Goal: Task Accomplishment & Management: Manage account settings

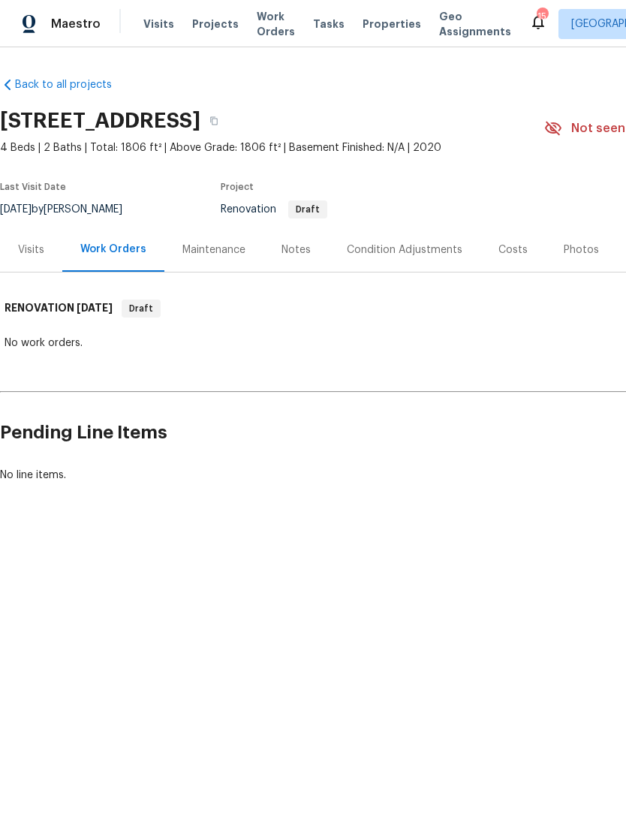
click at [269, 37] on span "Work Orders" at bounding box center [276, 24] width 38 height 30
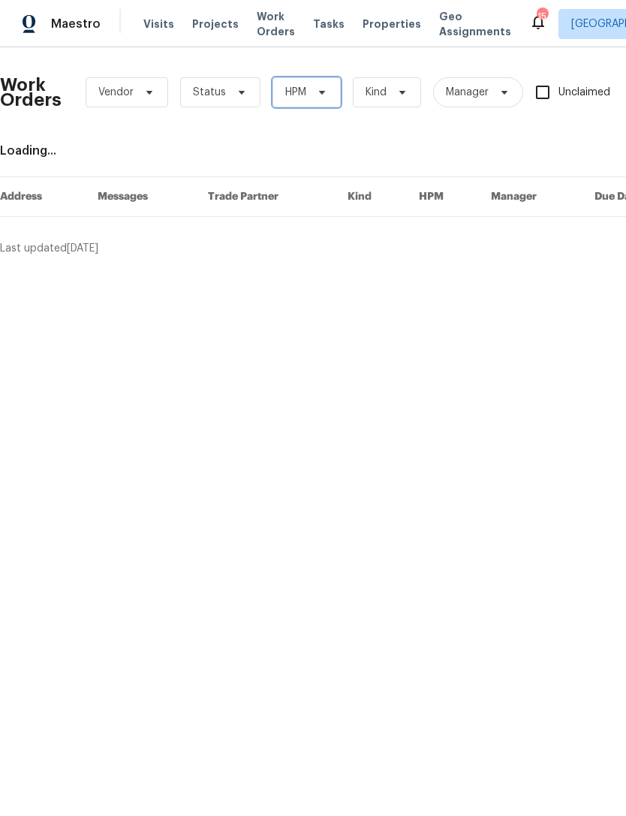
click at [316, 87] on icon at bounding box center [322, 92] width 12 height 12
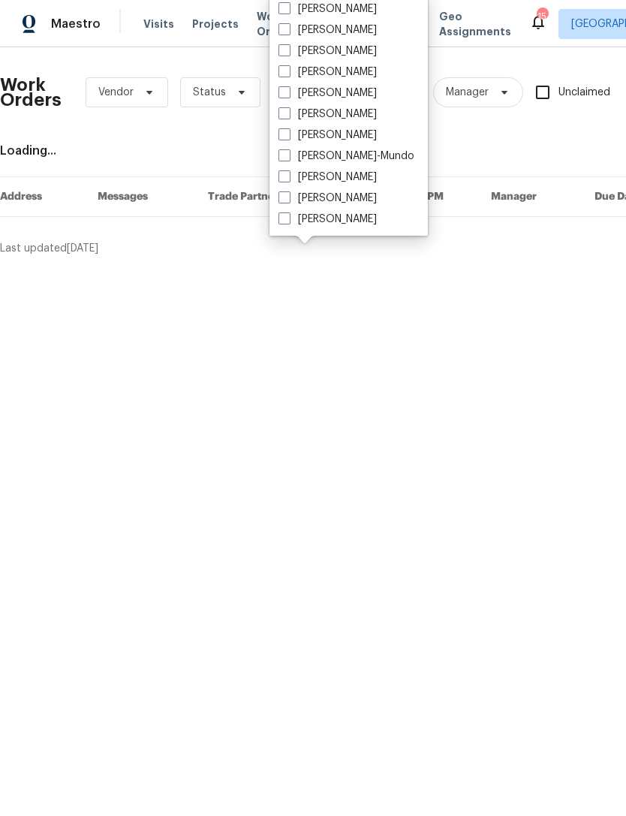
click at [279, 96] on span at bounding box center [285, 92] width 12 height 12
click at [279, 95] on input "[PERSON_NAME]" at bounding box center [284, 91] width 10 height 10
checkbox input "true"
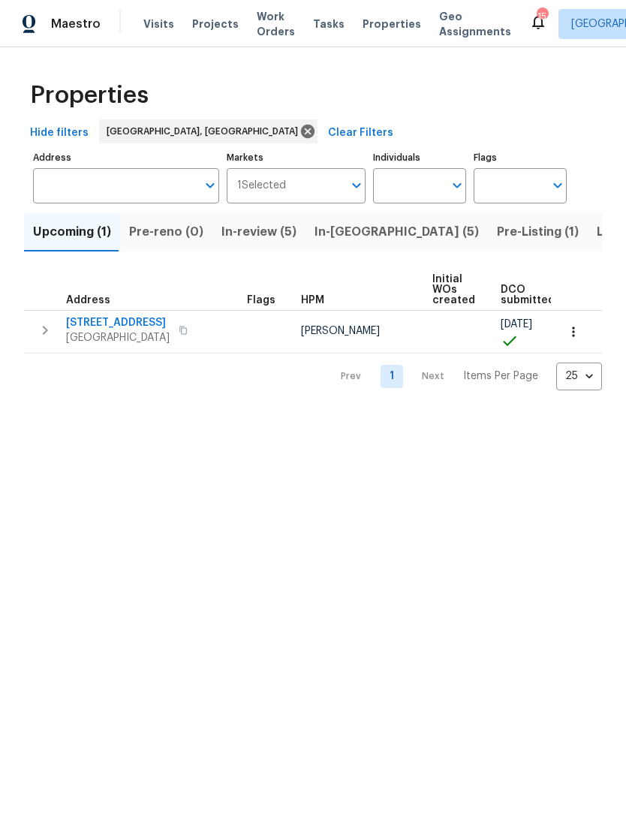
click at [217, 14] on div "Visits Projects Work Orders Tasks Properties Geo Assignments" at bounding box center [336, 24] width 386 height 30
click at [222, 18] on span "Projects" at bounding box center [215, 24] width 47 height 15
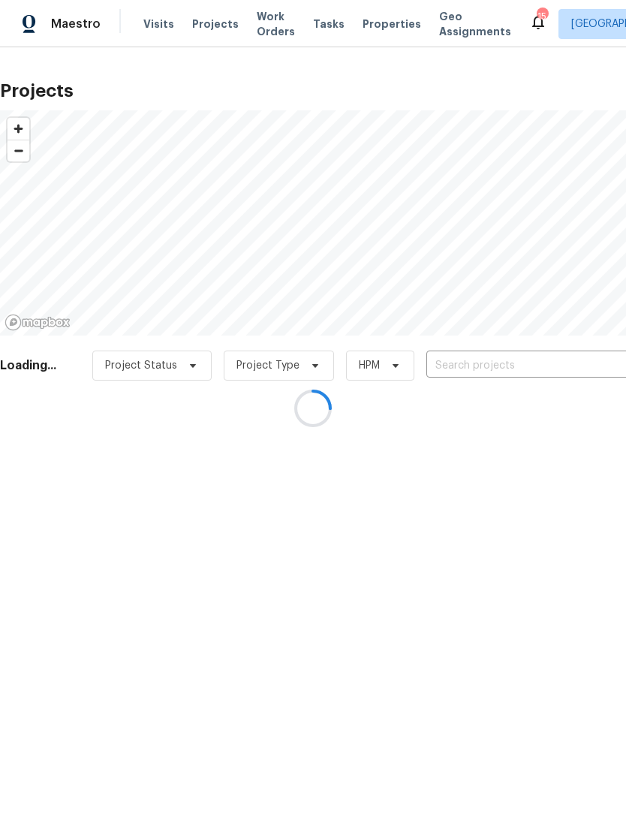
click at [477, 360] on div at bounding box center [313, 408] width 626 height 816
click at [483, 357] on div at bounding box center [313, 408] width 626 height 816
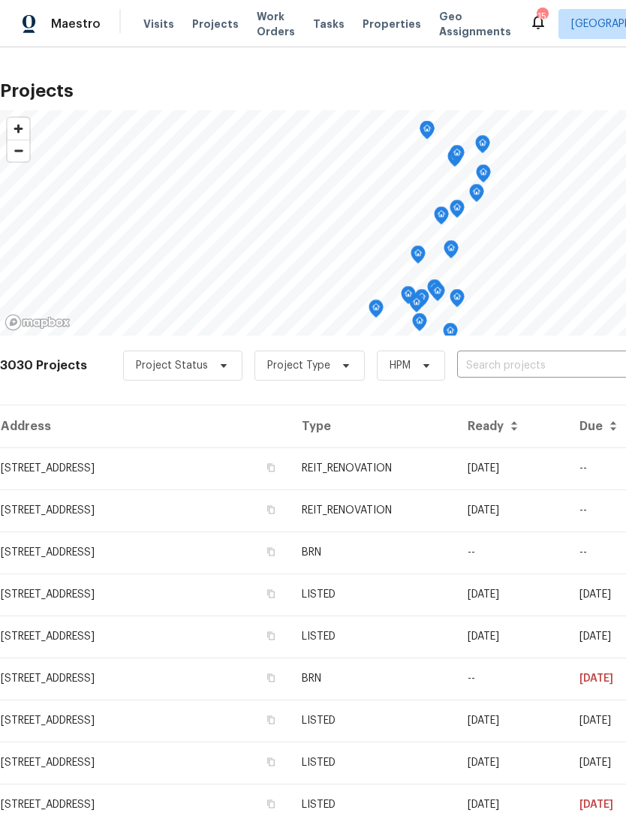
click at [501, 363] on input "text" at bounding box center [543, 366] width 172 height 23
type input "2241"
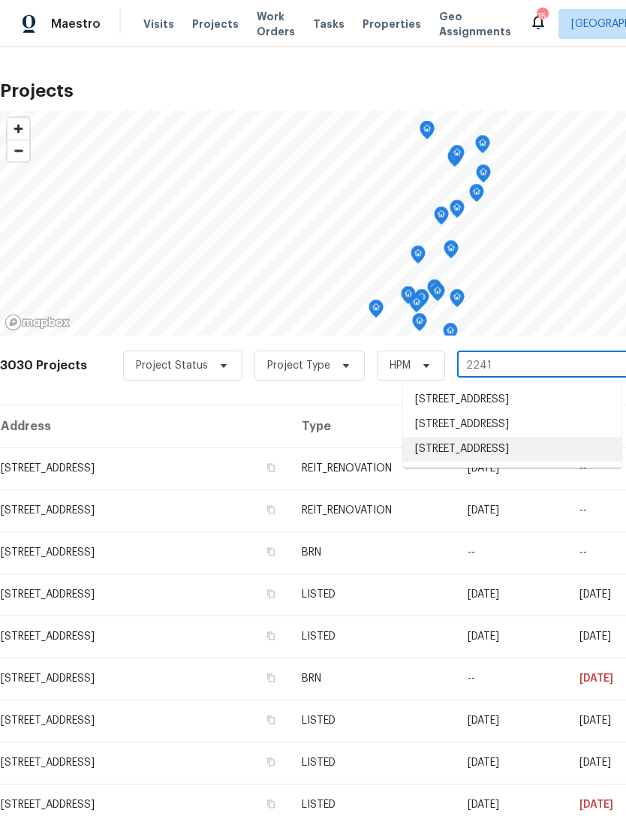
click at [555, 462] on li "[STREET_ADDRESS]" at bounding box center [512, 449] width 219 height 25
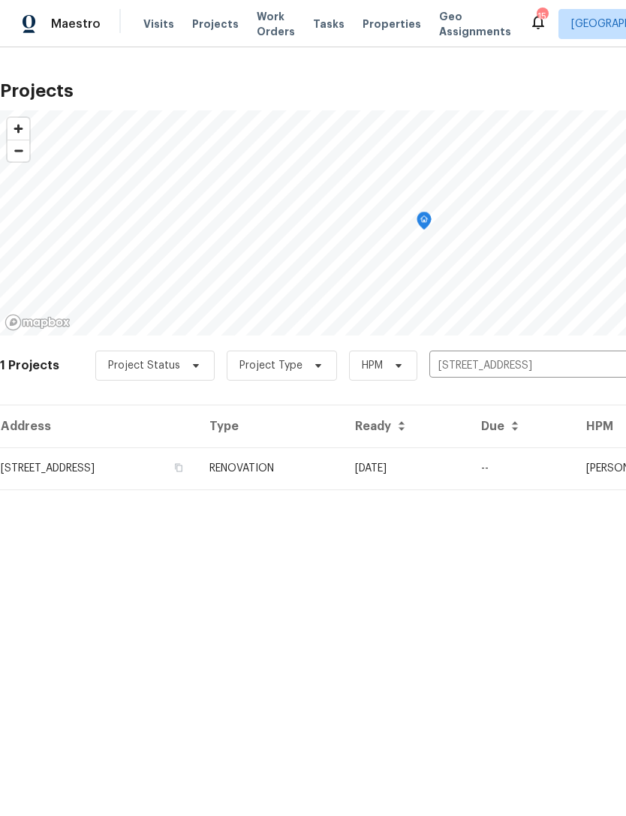
click at [70, 460] on td "[STREET_ADDRESS]" at bounding box center [99, 469] width 198 height 42
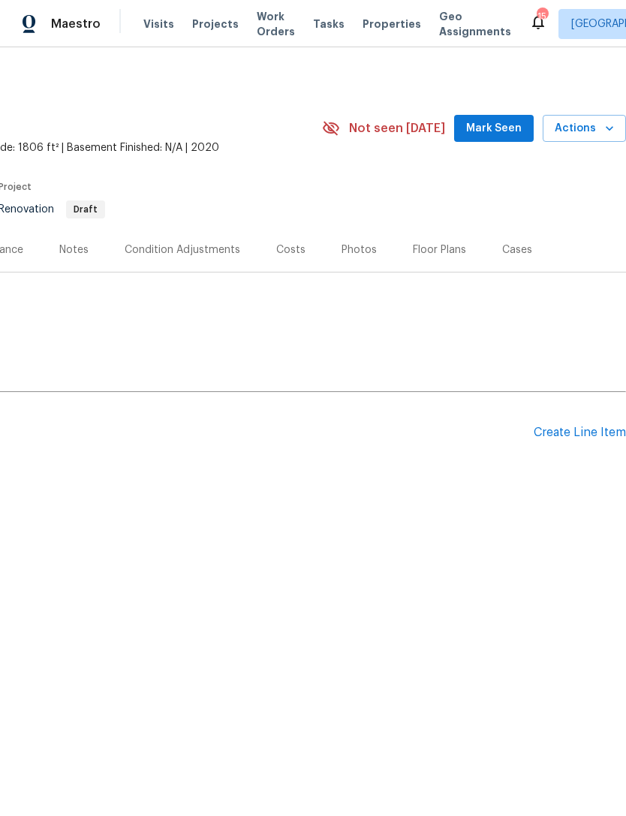
scroll to position [0, 222]
click at [586, 434] on div "Create Line Item" at bounding box center [580, 433] width 92 height 14
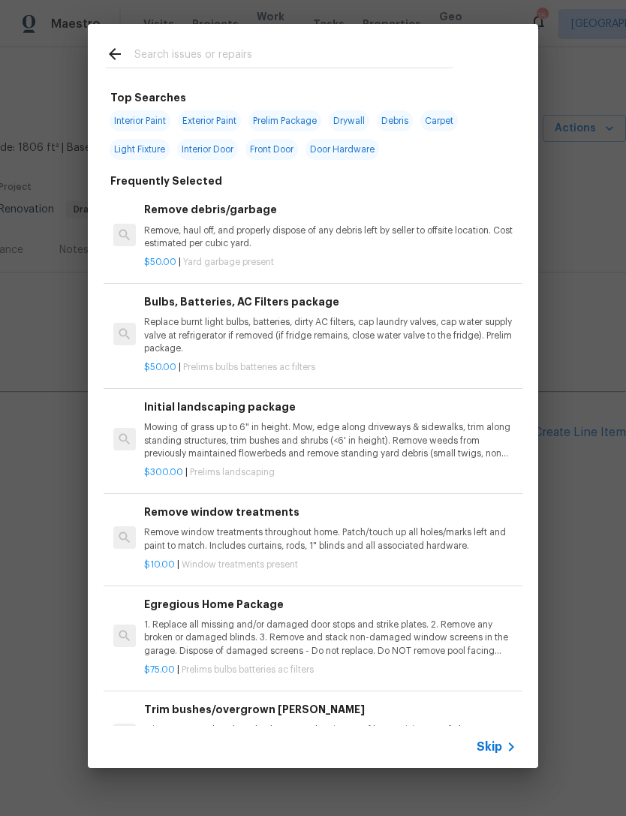
click at [500, 735] on div "Skip" at bounding box center [313, 747] width 451 height 42
click at [514, 735] on div "Skip" at bounding box center [313, 747] width 451 height 42
click at [508, 735] on div "Skip" at bounding box center [313, 747] width 451 height 42
click at [504, 745] on icon at bounding box center [511, 747] width 18 height 18
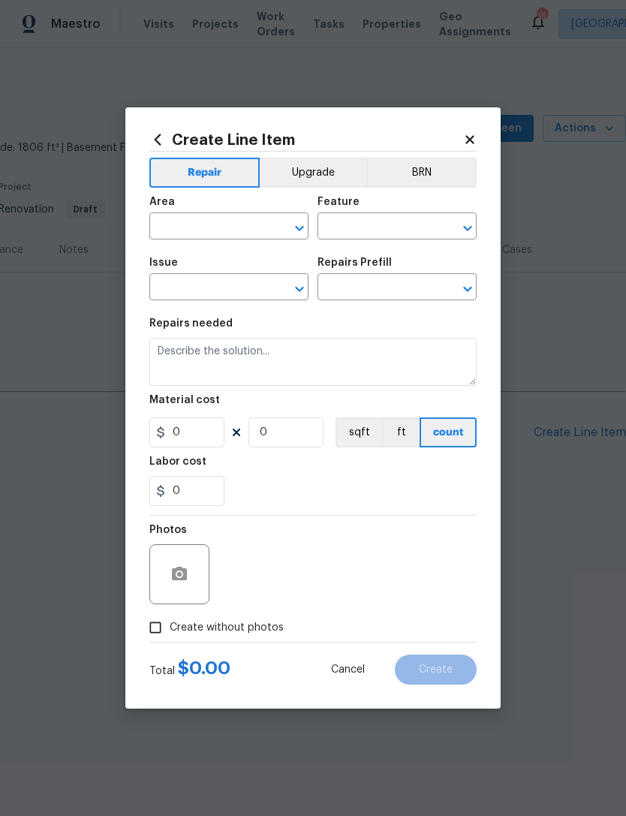
click at [228, 223] on input "text" at bounding box center [207, 227] width 117 height 23
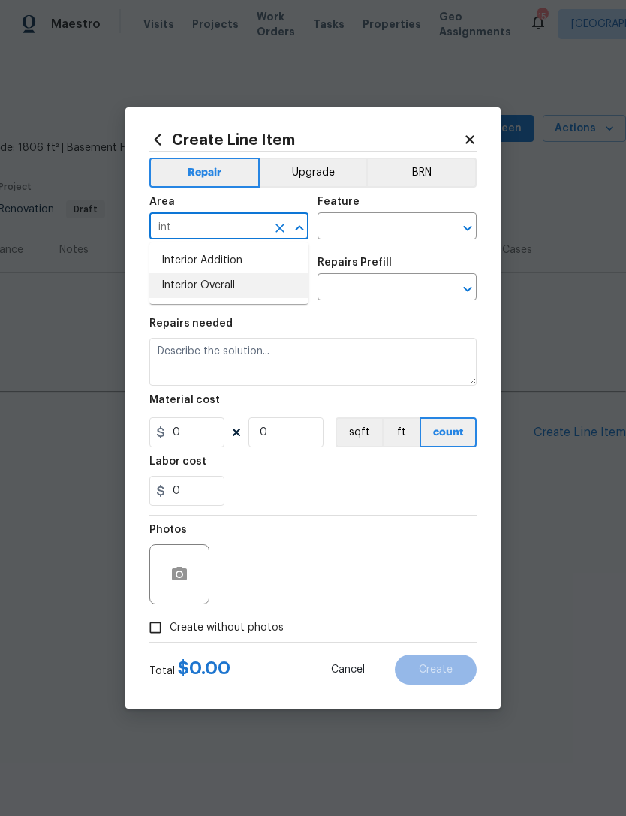
click at [237, 291] on li "Interior Overall" at bounding box center [228, 285] width 159 height 25
type input "Interior Overall"
click at [391, 221] on input "text" at bounding box center [376, 227] width 117 height 23
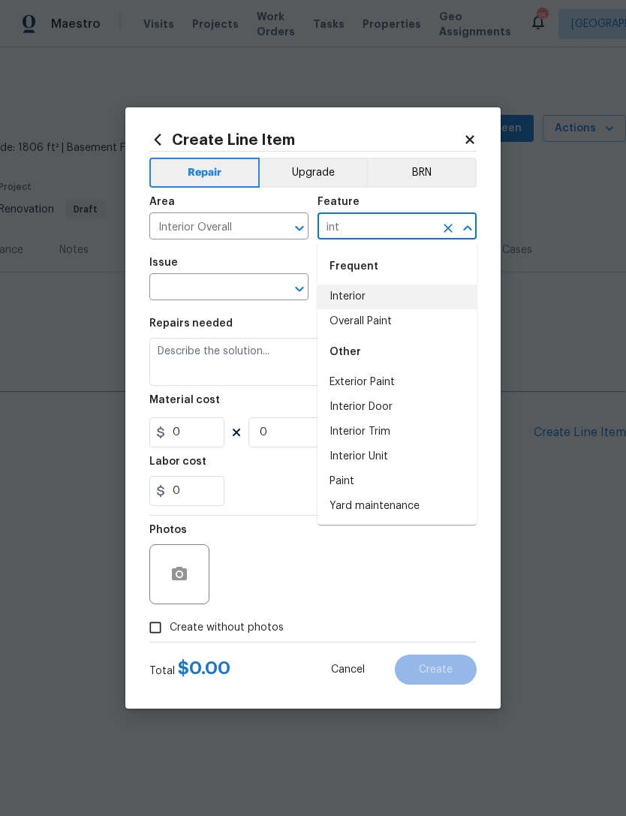
click at [372, 292] on li "Interior" at bounding box center [397, 297] width 159 height 25
type input "Interior"
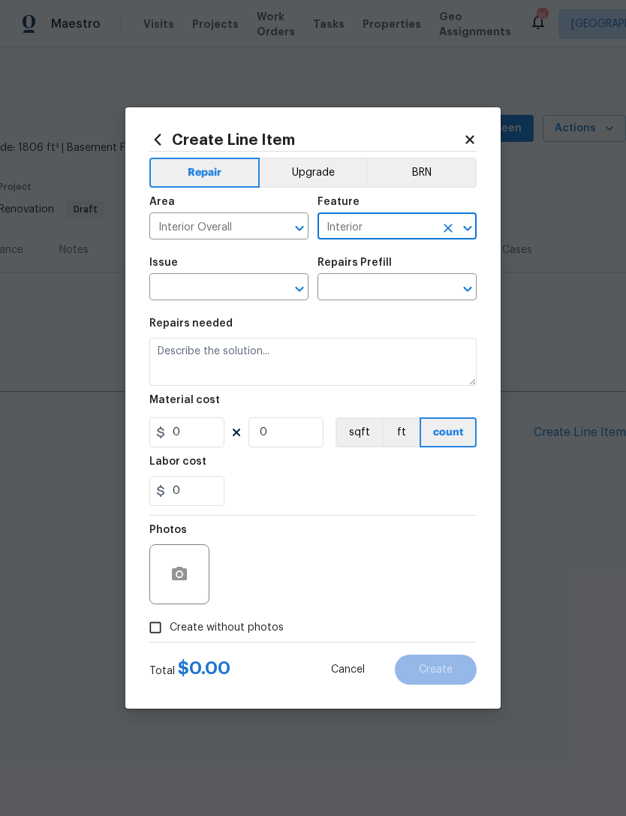
click at [219, 288] on input "text" at bounding box center [207, 288] width 117 height 23
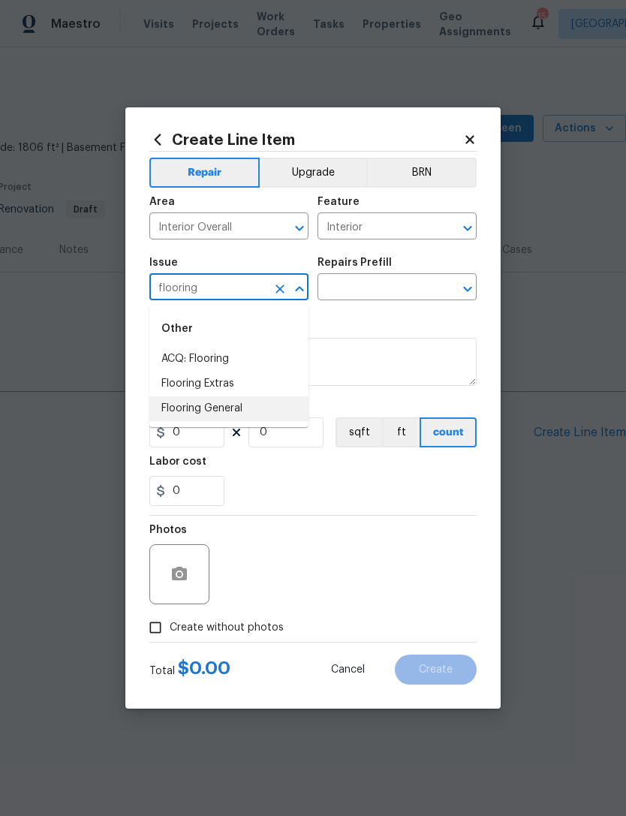
click at [241, 409] on li "Flooring General" at bounding box center [228, 409] width 159 height 25
type input "Flooring General"
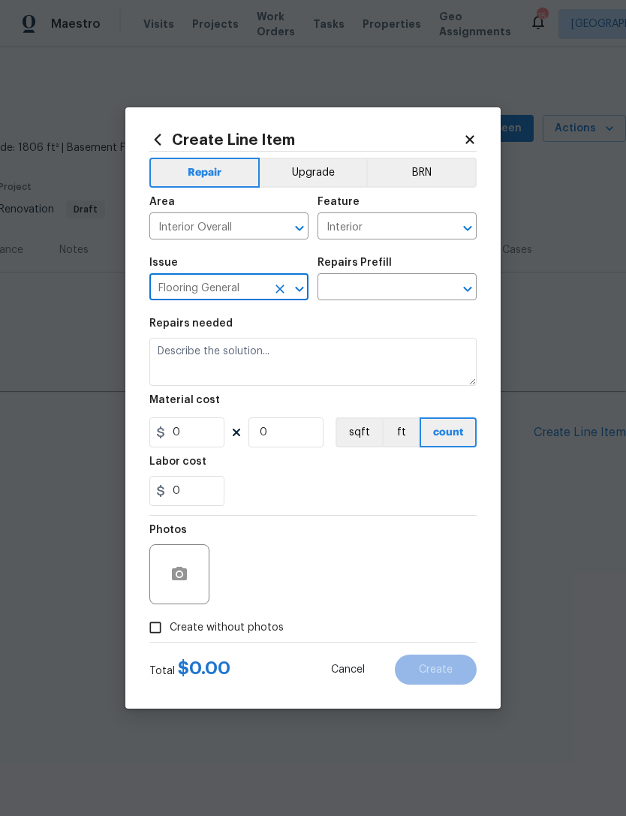
click at [410, 290] on input "text" at bounding box center [376, 288] width 117 height 23
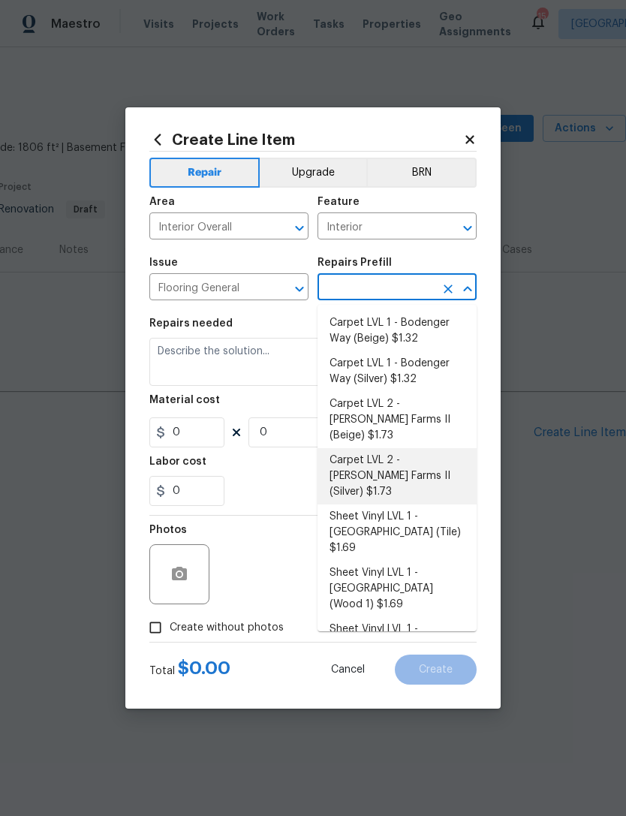
click at [400, 448] on li "Carpet LVL 2 - Abshire Farms II (Silver) $1.73" at bounding box center [397, 476] width 159 height 56
type input "Carpet LVL 2 - Abshire Farms II (Silver) $1.73"
type input "Overall Flooring"
type textarea "Install new carpet (Abshire Farms II - 929 Thin Ice) at all previously carpeted…"
type input "1"
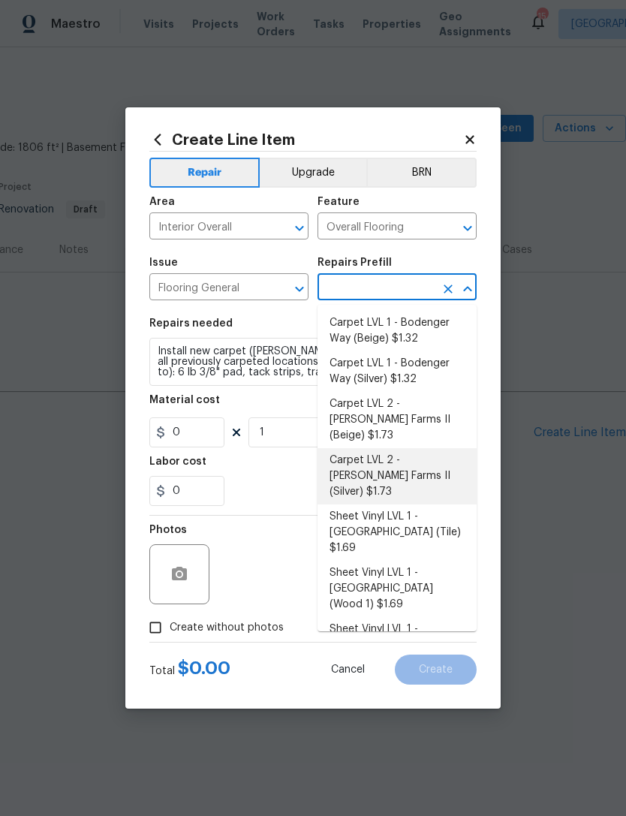
type input "Carpet LVL 2 - Abshire Farms II (Silver) $1.73"
type input "1.73"
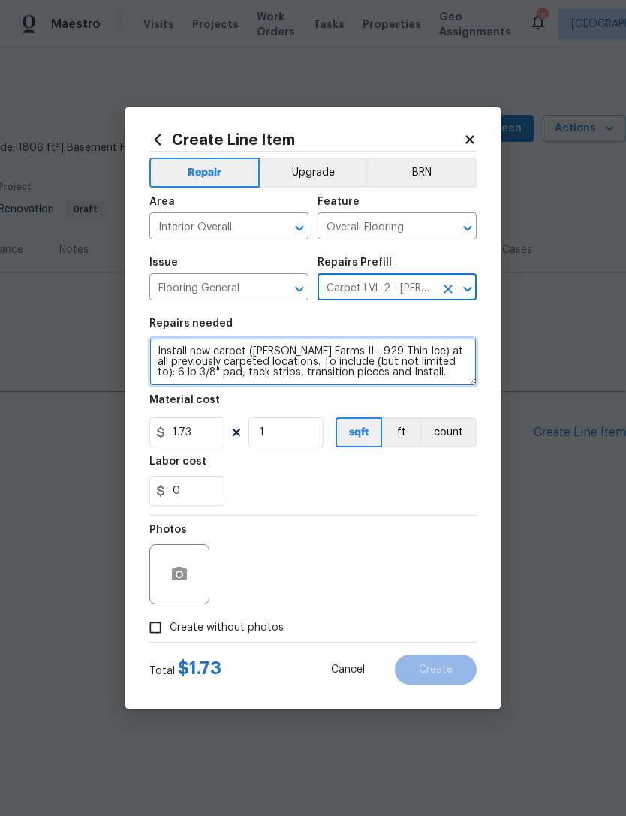
click at [426, 373] on textarea "Install new carpet (Abshire Farms II - 929 Thin Ice) at all previously carpeted…" at bounding box center [312, 362] width 327 height 48
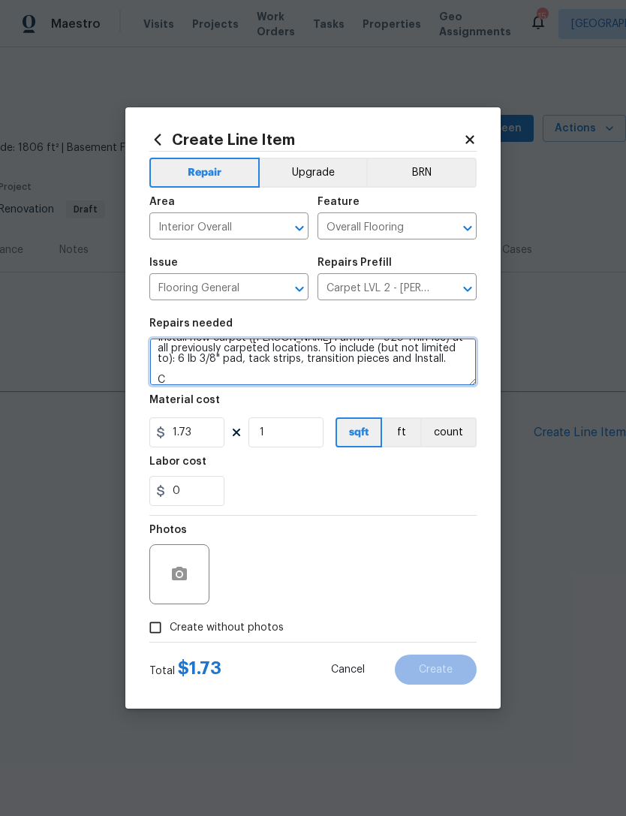
scroll to position [14, 0]
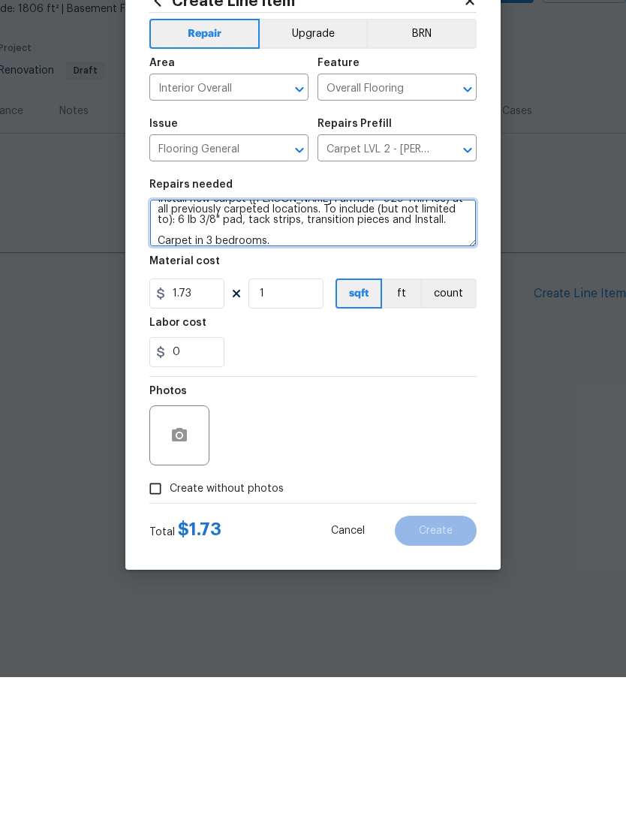
type textarea "Install new carpet (Abshire Farms II - 929 Thin Ice) at all previously carpeted…"
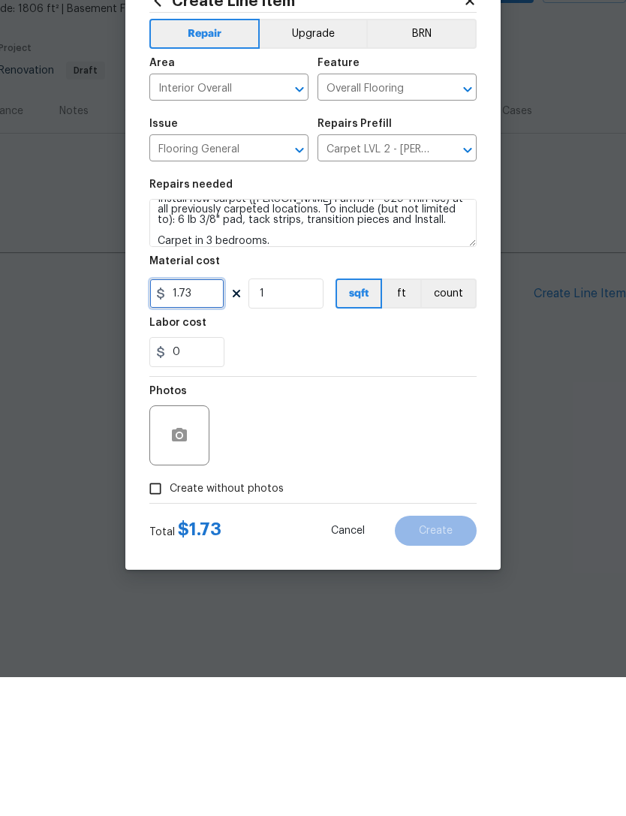
click at [207, 418] on input "1.73" at bounding box center [186, 433] width 75 height 30
type input "987"
click at [302, 418] on input "1" at bounding box center [286, 433] width 75 height 30
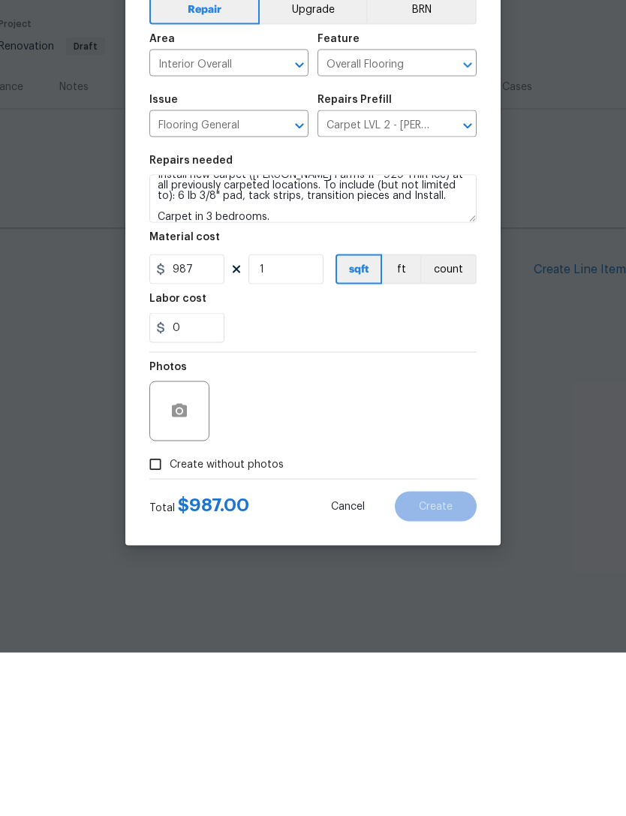
click at [193, 545] on div at bounding box center [179, 575] width 60 height 60
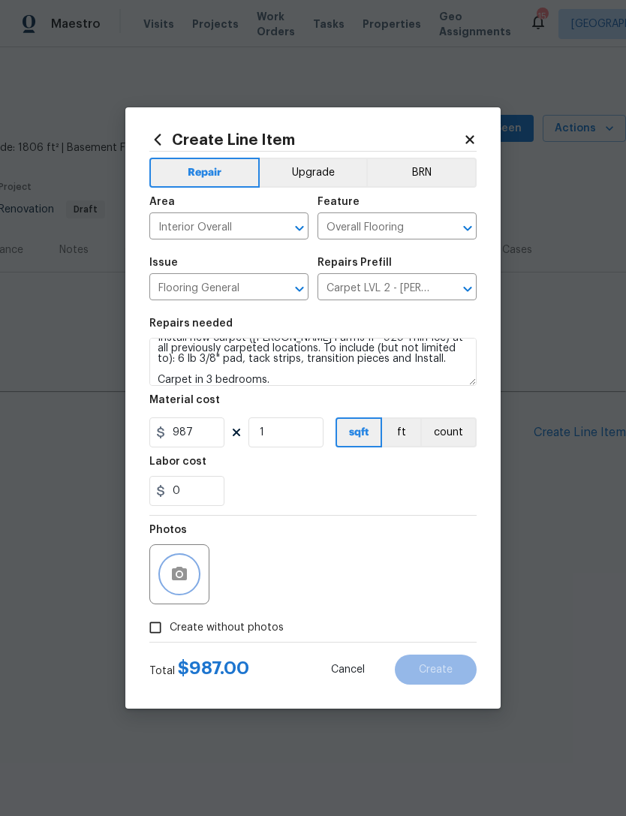
click at [180, 559] on button "button" at bounding box center [179, 575] width 36 height 36
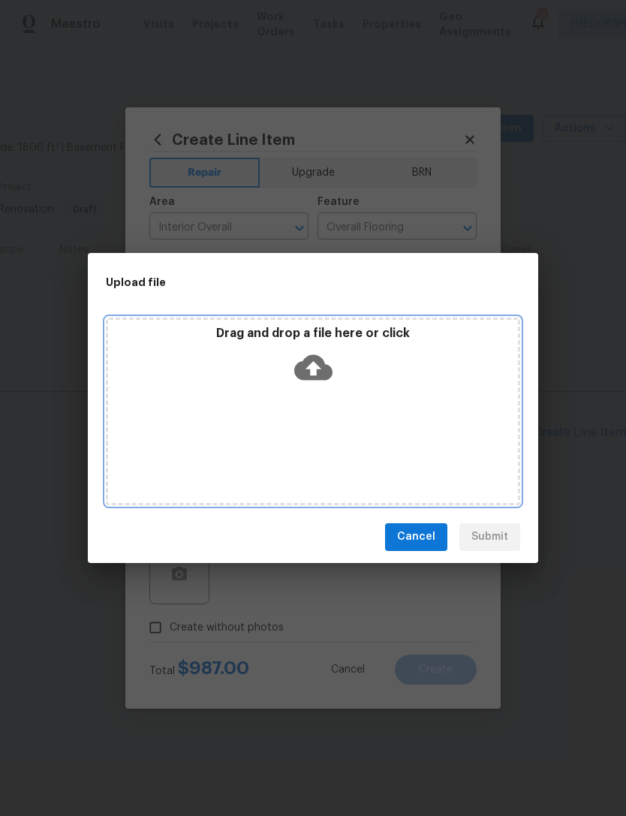
click at [317, 367] on icon at bounding box center [313, 367] width 38 height 38
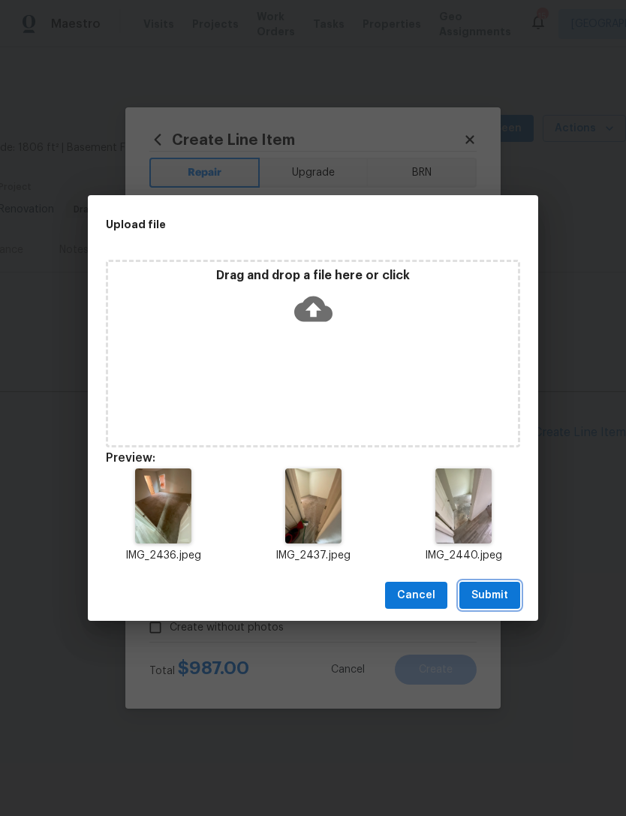
click at [507, 592] on span "Submit" at bounding box center [490, 596] width 37 height 19
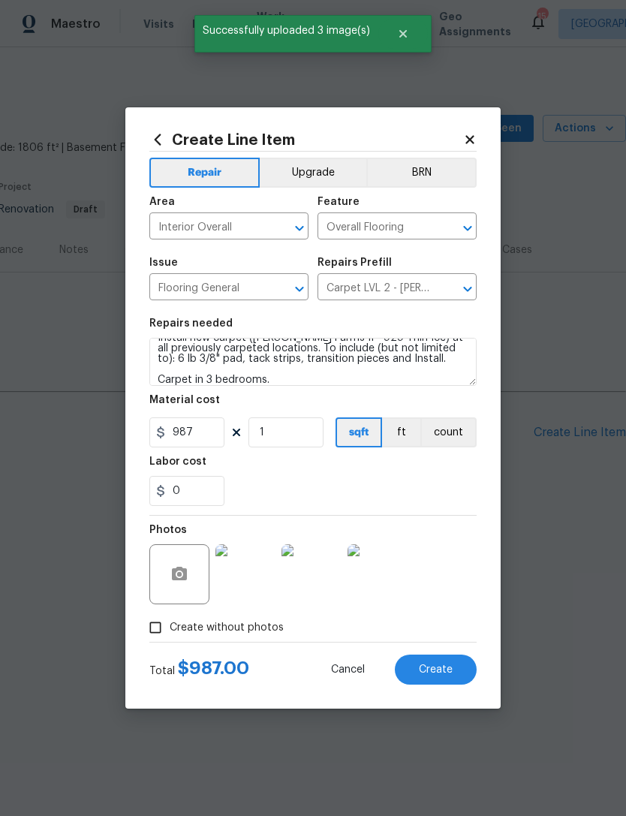
click at [445, 670] on span "Create" at bounding box center [436, 670] width 34 height 11
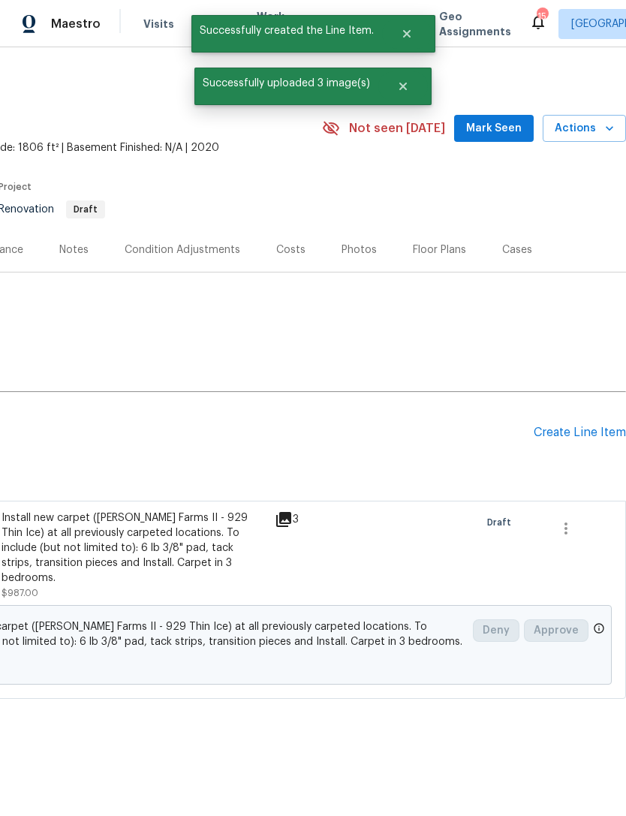
click at [587, 430] on div "Create Line Item" at bounding box center [580, 433] width 92 height 14
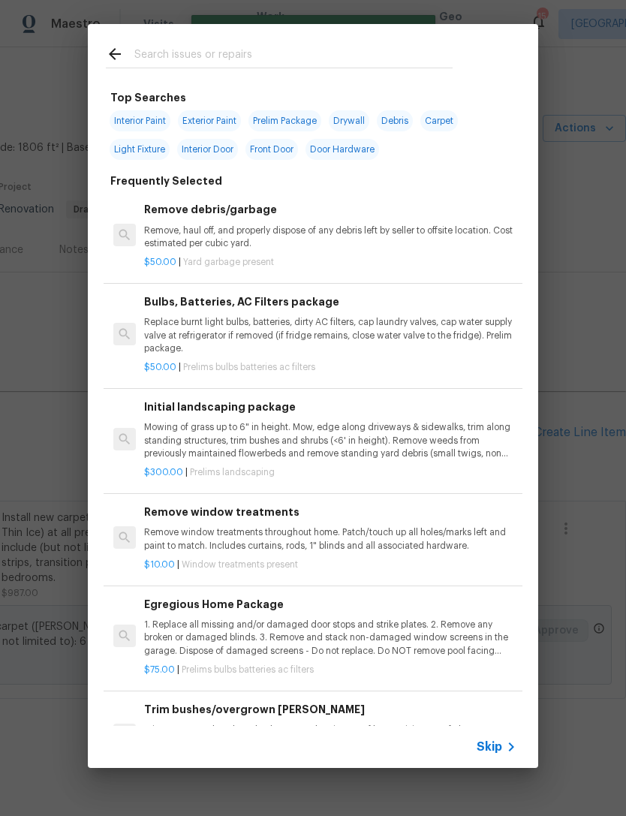
click at [222, 143] on span "Interior Door" at bounding box center [207, 149] width 61 height 21
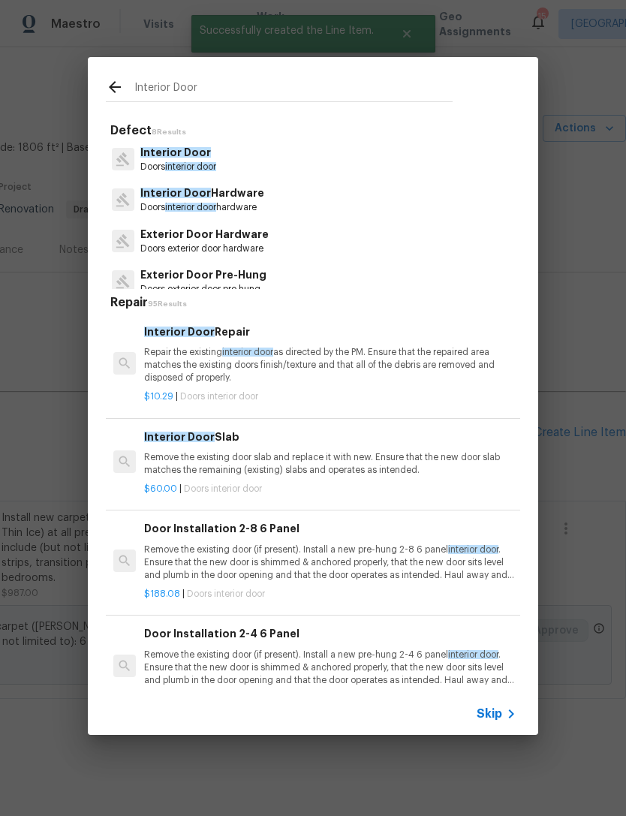
click at [206, 91] on input "Interior Door" at bounding box center [293, 90] width 318 height 23
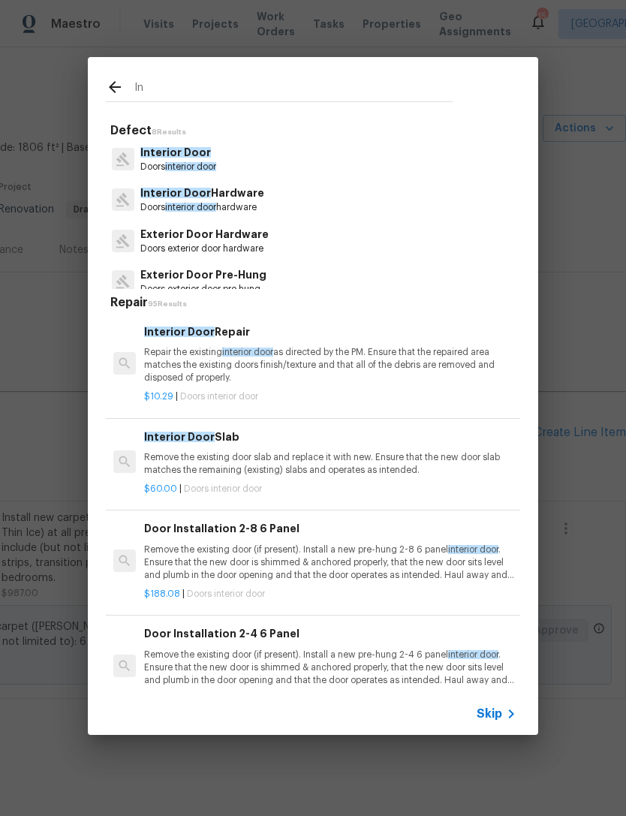
type input "I"
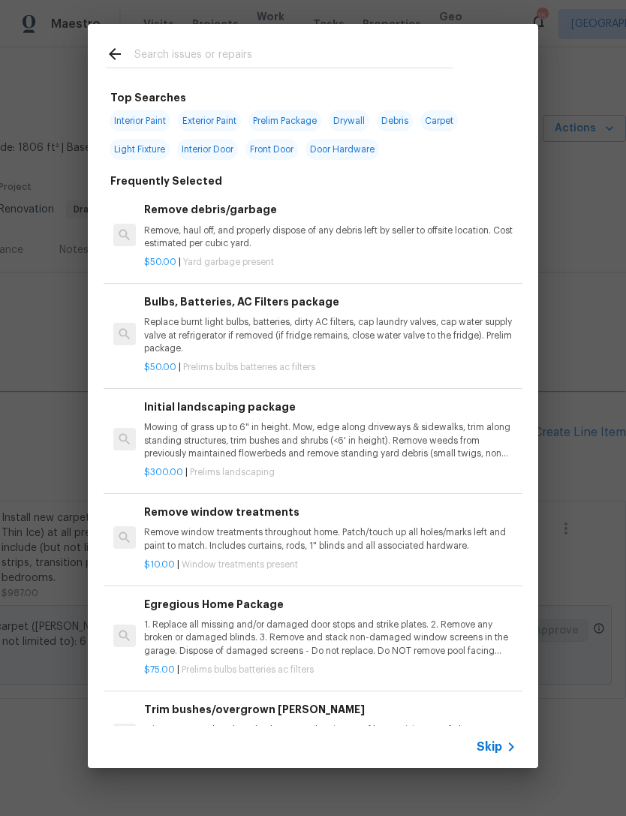
type input "I"
click at [144, 112] on span "Interior Paint" at bounding box center [140, 120] width 61 height 21
type input "Interior Paint"
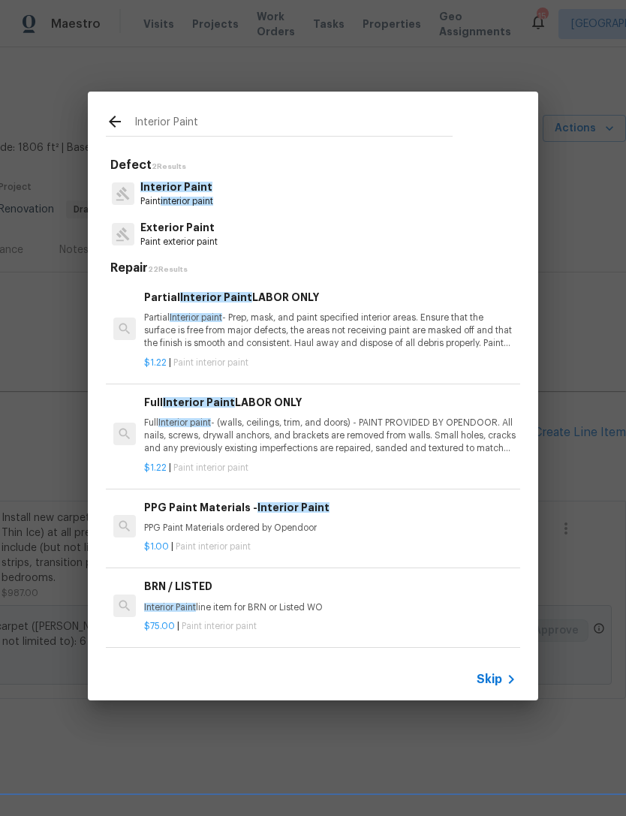
click at [297, 319] on p "Partial Interior paint - Prep, mask, and paint specified interior areas. Ensure…" at bounding box center [330, 331] width 373 height 38
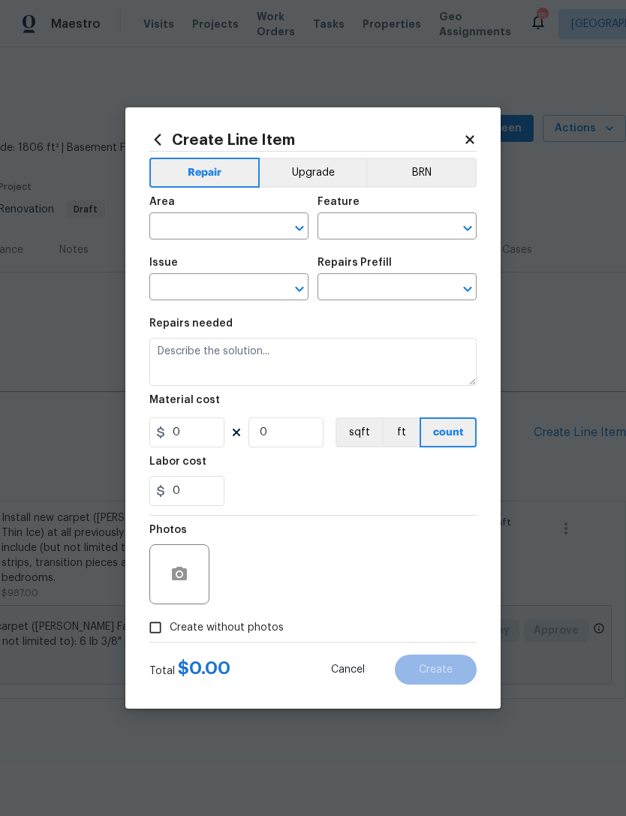
type input "Overall Paint"
type input "Interior Paint"
type input "Partial Interior Paint LABOR ONLY $1.22"
type textarea "Partial Interior paint - Prep, mask, and paint specified interior areas. Ensure…"
type input "1.22"
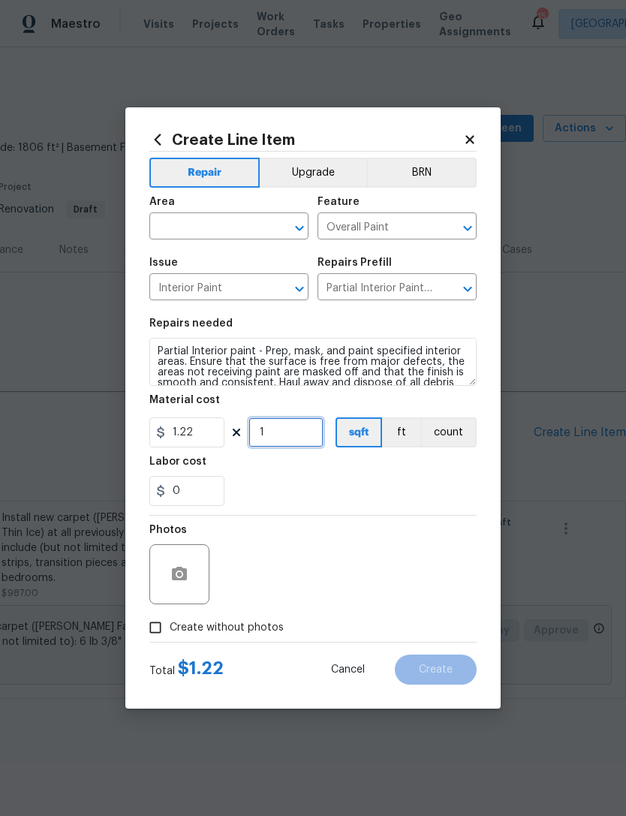
click at [297, 430] on input "1" at bounding box center [286, 433] width 75 height 30
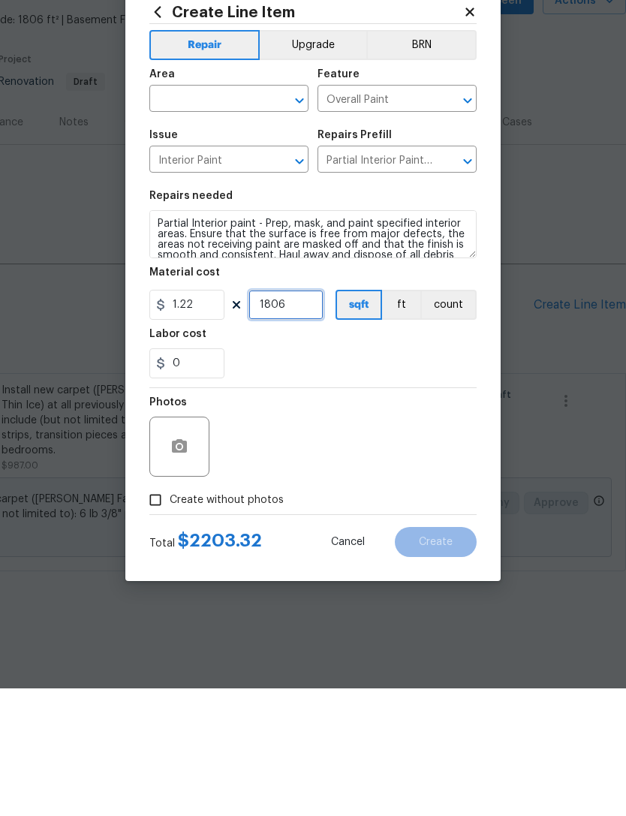
type input "1806"
click at [180, 567] on icon "button" at bounding box center [179, 574] width 15 height 14
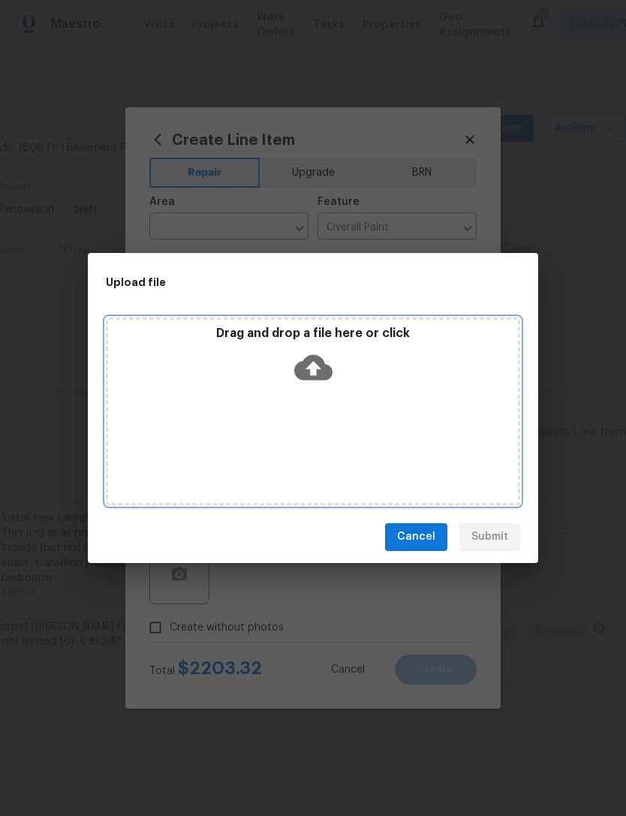
click at [322, 355] on icon at bounding box center [313, 367] width 38 height 38
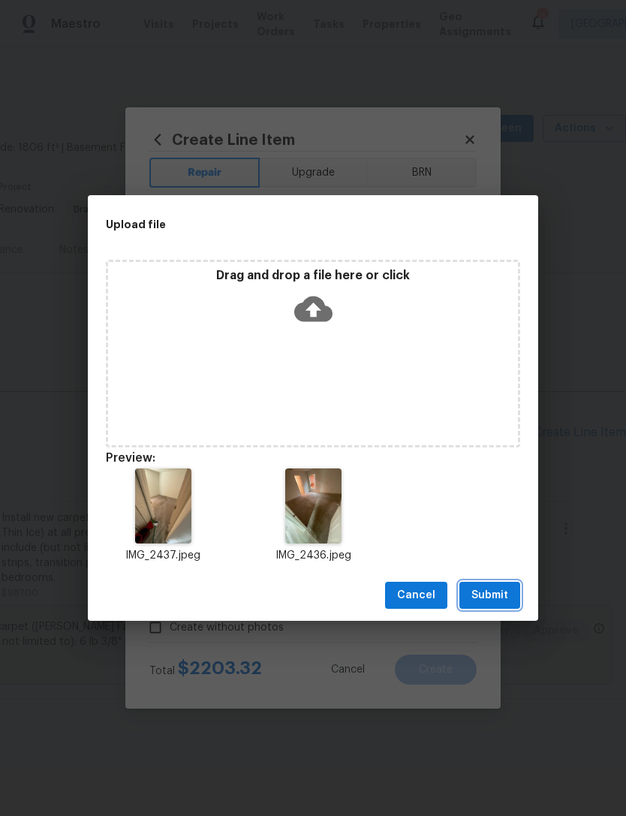
click at [503, 593] on span "Submit" at bounding box center [490, 596] width 37 height 19
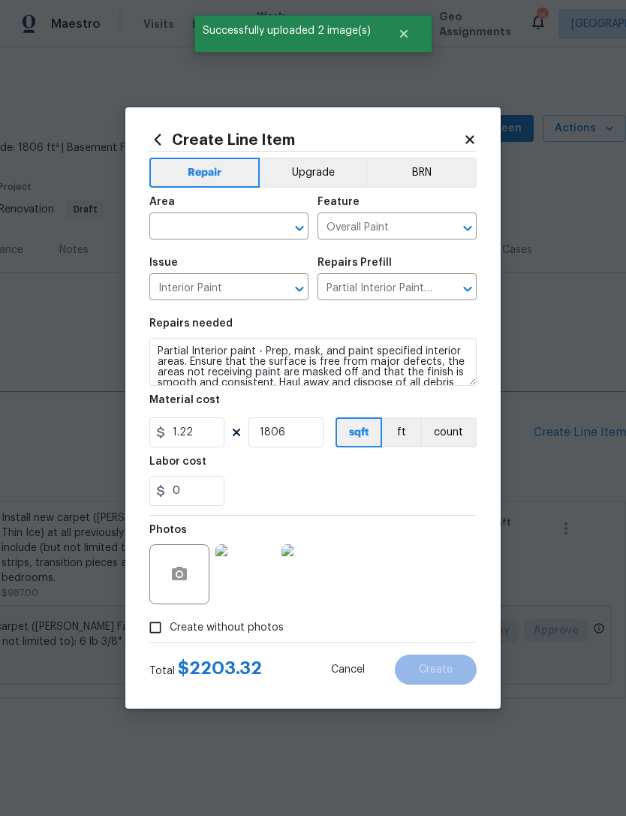
click at [225, 219] on input "text" at bounding box center [207, 227] width 117 height 23
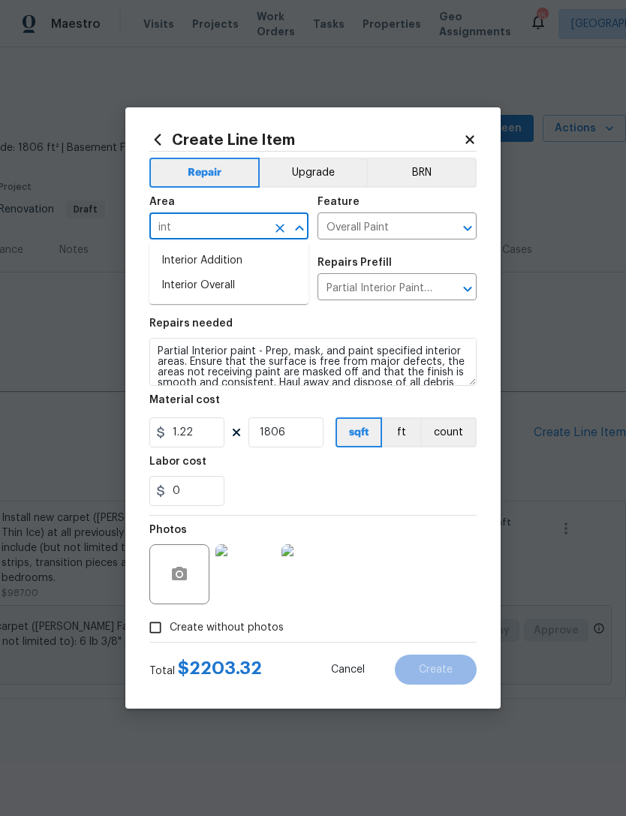
click at [239, 287] on li "Interior Overall" at bounding box center [228, 285] width 159 height 25
type input "Interior Overall"
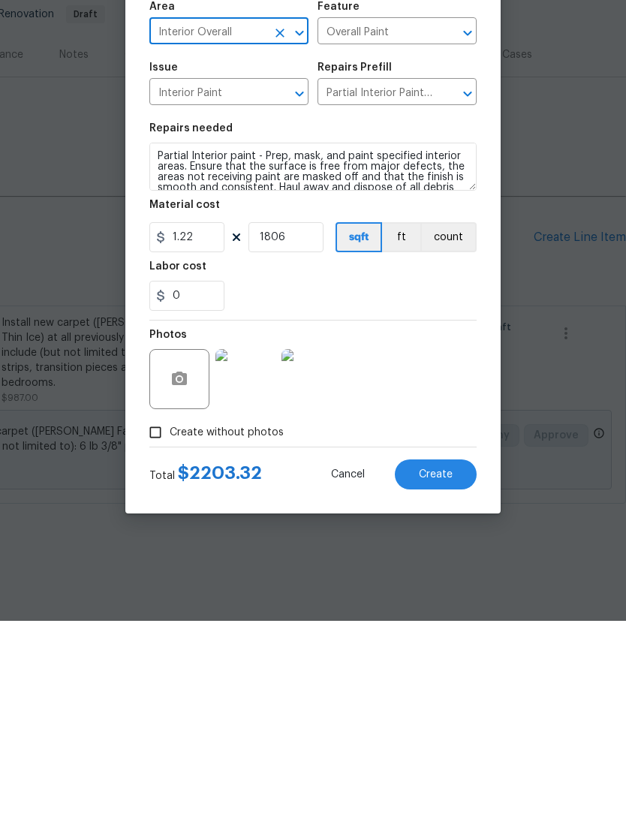
click at [459, 655] on button "Create" at bounding box center [436, 670] width 82 height 30
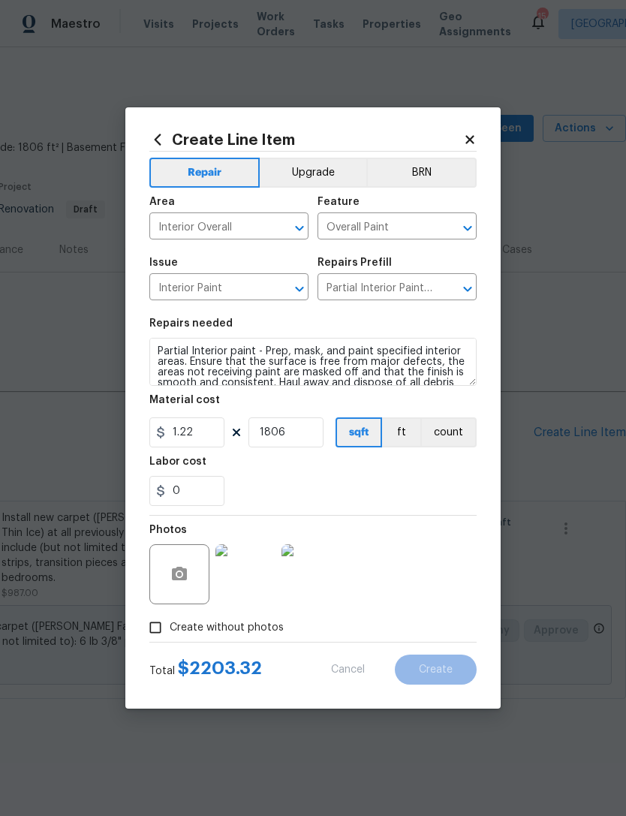
type input "0"
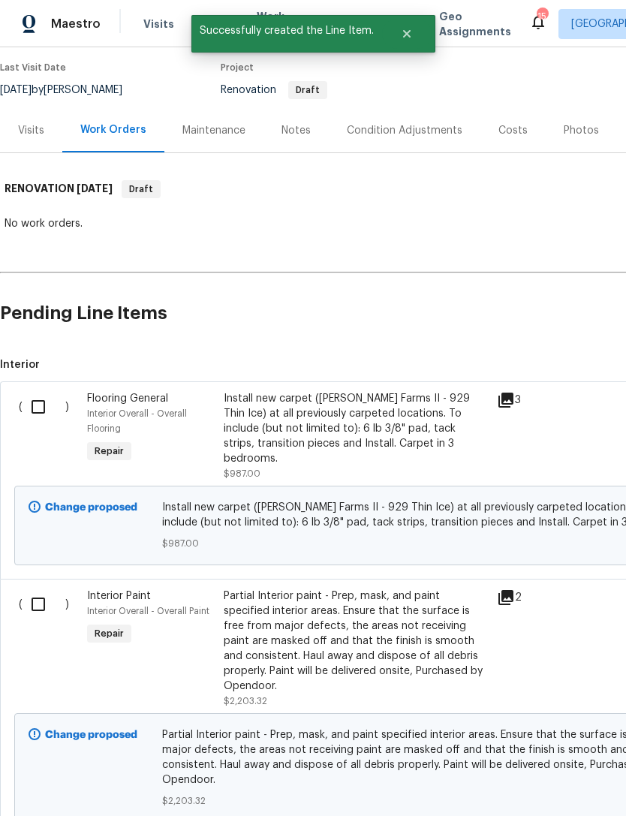
scroll to position [121, 0]
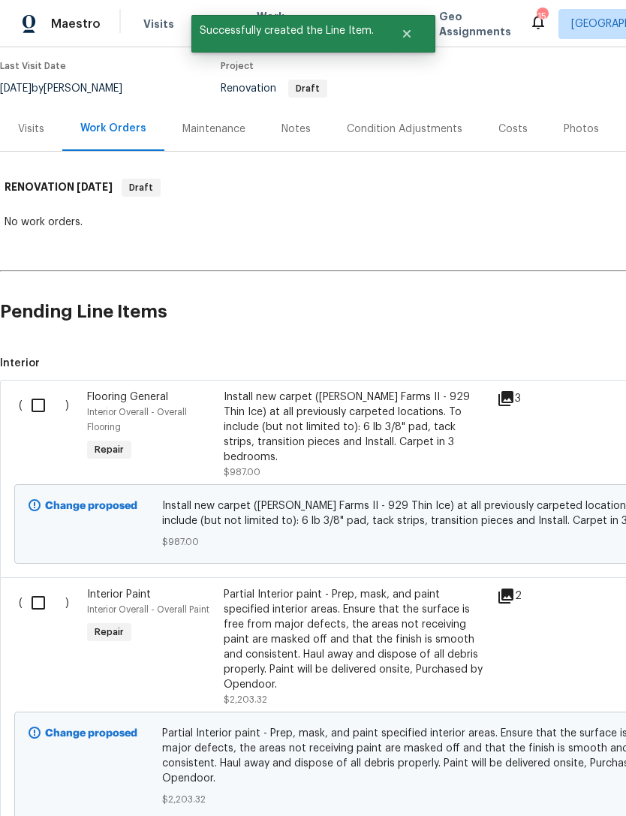
click at [31, 409] on input "checkbox" at bounding box center [44, 406] width 43 height 32
checkbox input "true"
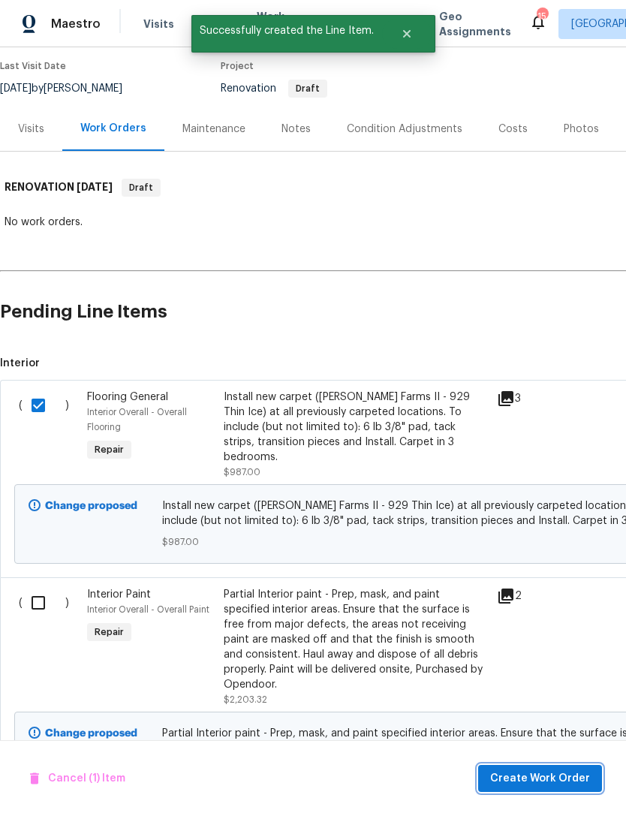
click at [558, 773] on span "Create Work Order" at bounding box center [540, 779] width 100 height 19
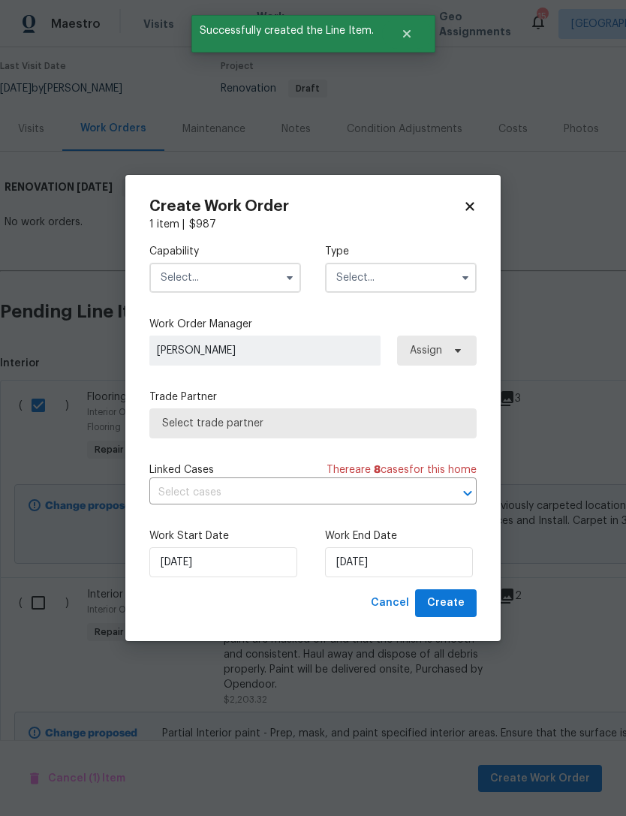
click at [288, 281] on icon "button" at bounding box center [290, 278] width 12 height 12
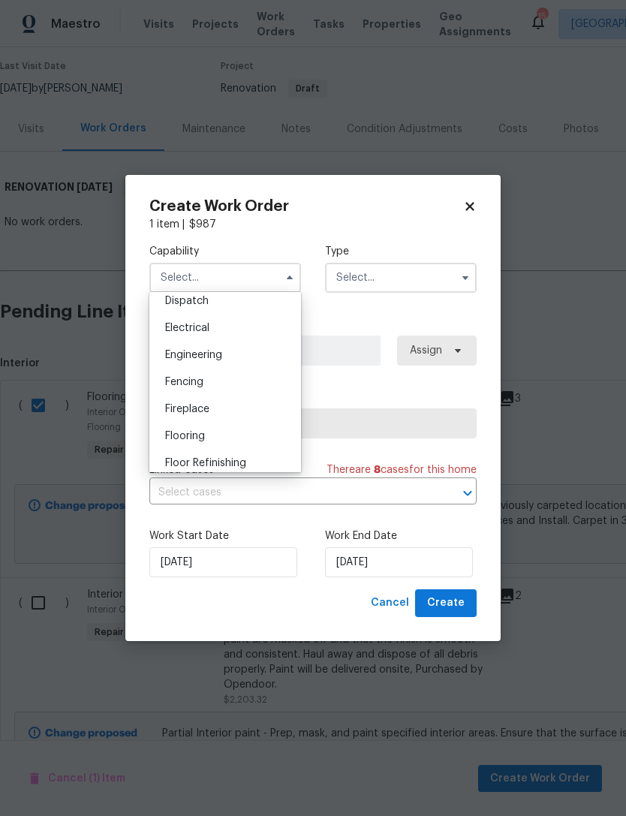
scroll to position [466, 0]
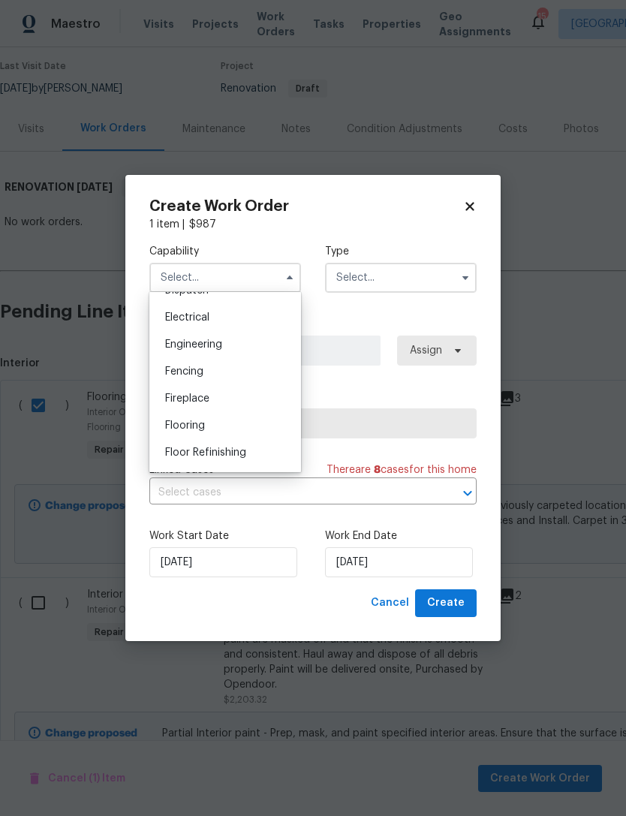
click at [225, 422] on div "Flooring" at bounding box center [225, 425] width 144 height 27
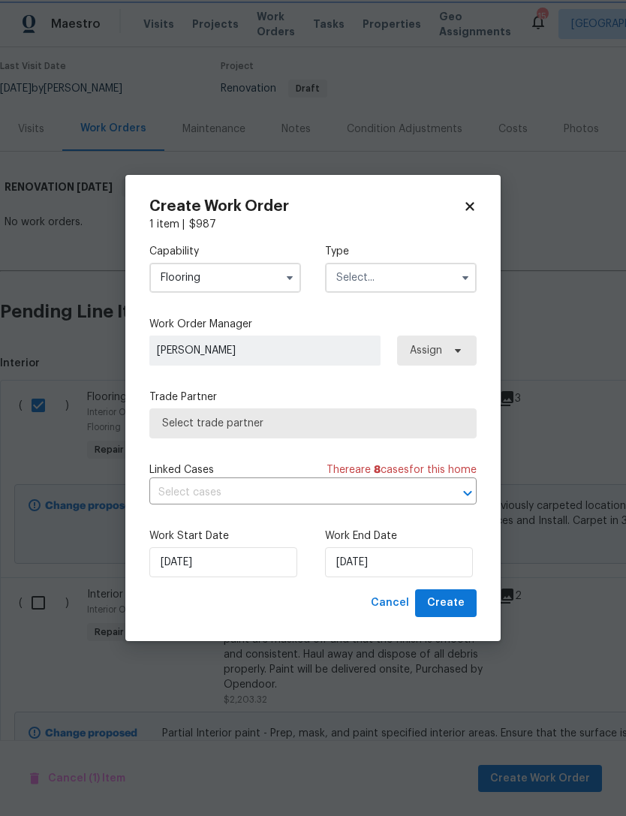
type input "Flooring"
click at [418, 272] on input "text" at bounding box center [401, 278] width 152 height 30
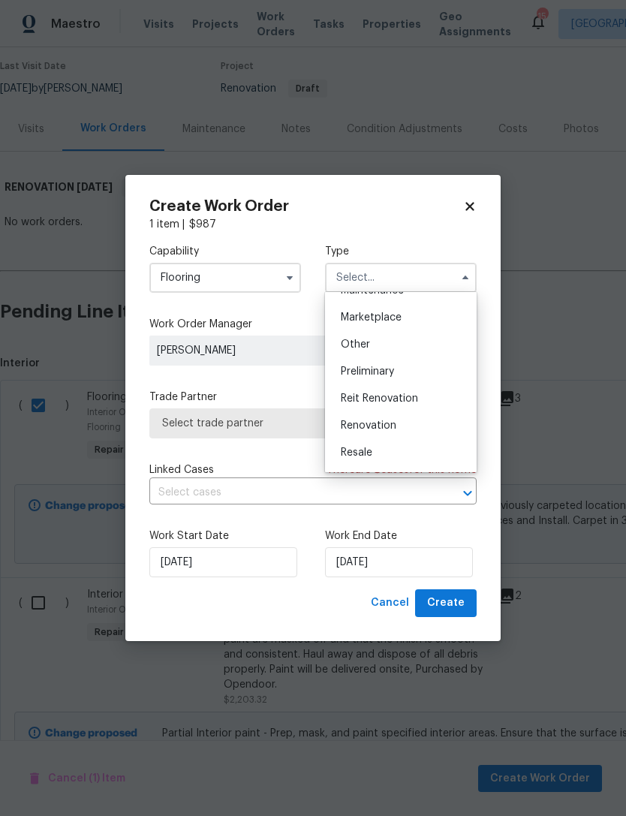
scroll to position [266, 0]
click at [407, 418] on div "Renovation" at bounding box center [401, 422] width 144 height 27
type input "Renovation"
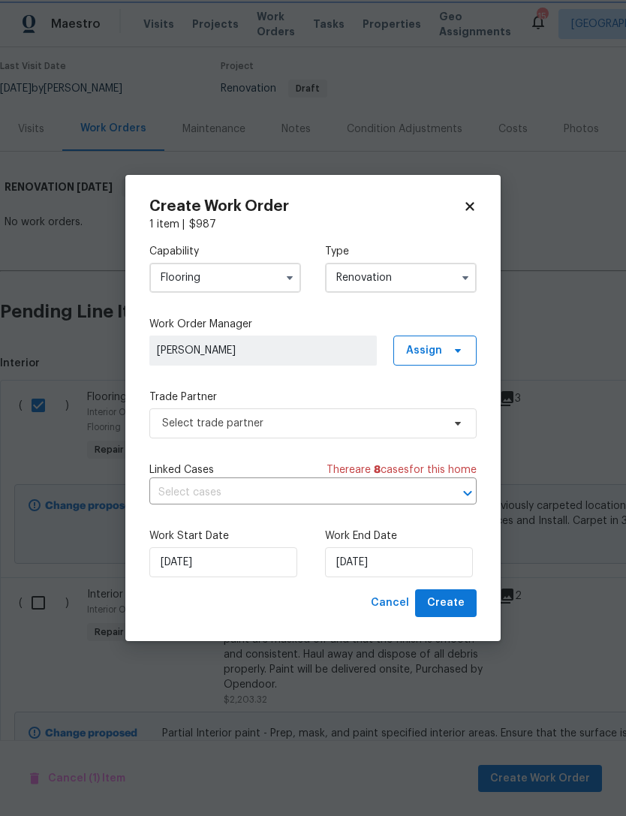
scroll to position [0, 0]
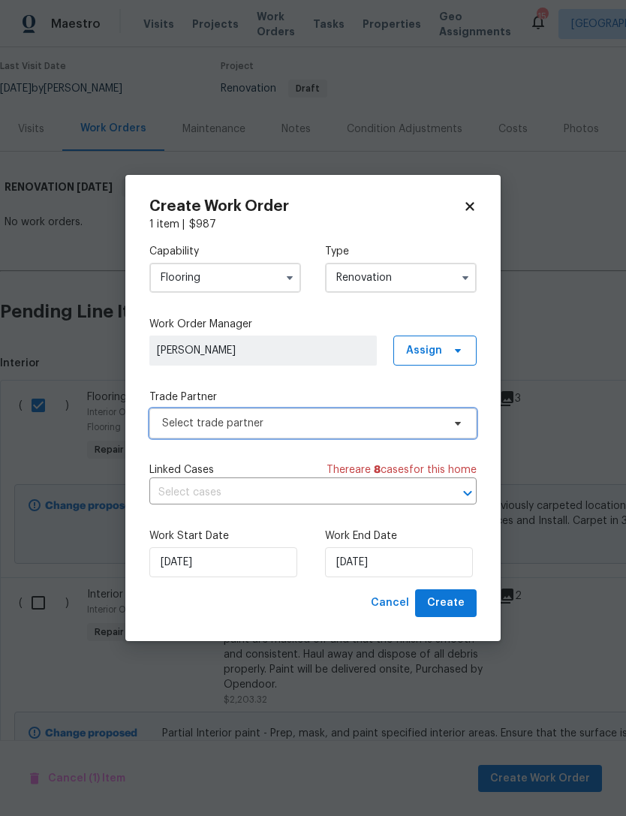
click at [334, 417] on span "Select trade partner" at bounding box center [302, 423] width 280 height 15
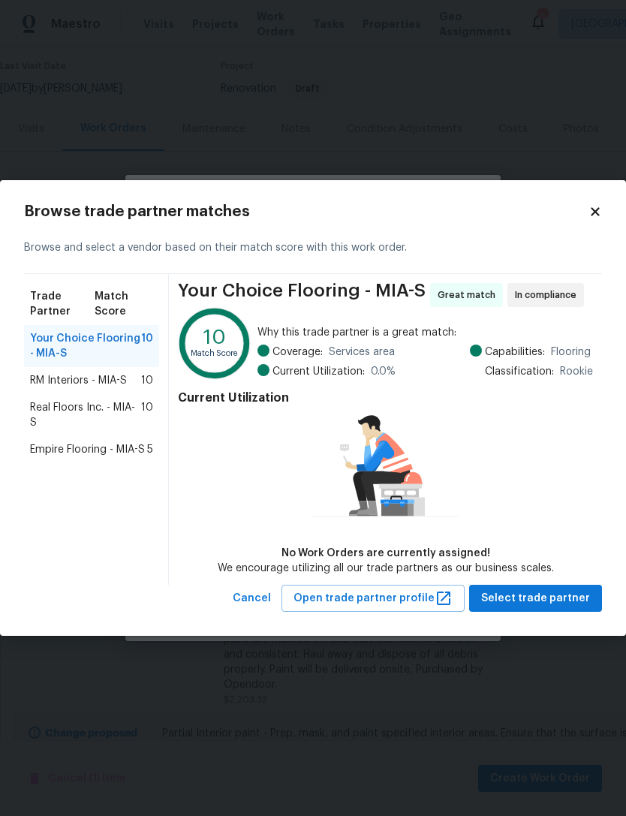
click at [103, 412] on span "Real Floors Inc. - MIA-S" at bounding box center [85, 415] width 111 height 30
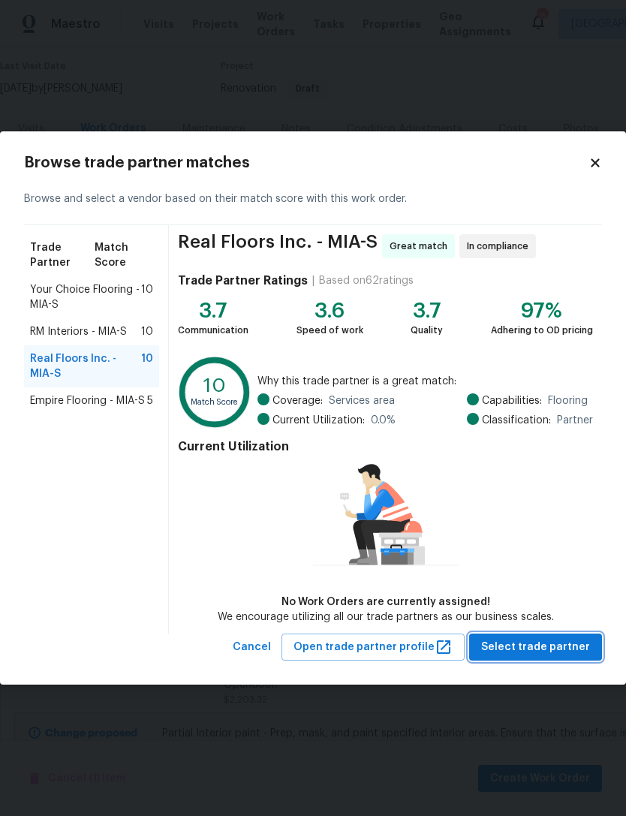
click at [566, 647] on span "Select trade partner" at bounding box center [535, 647] width 109 height 19
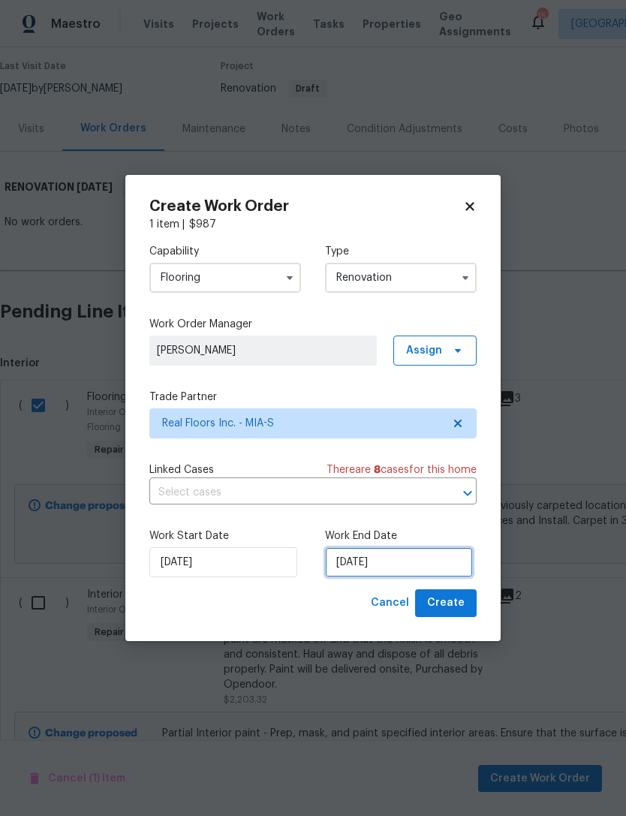
click at [419, 565] on input "[DATE]" at bounding box center [399, 563] width 148 height 30
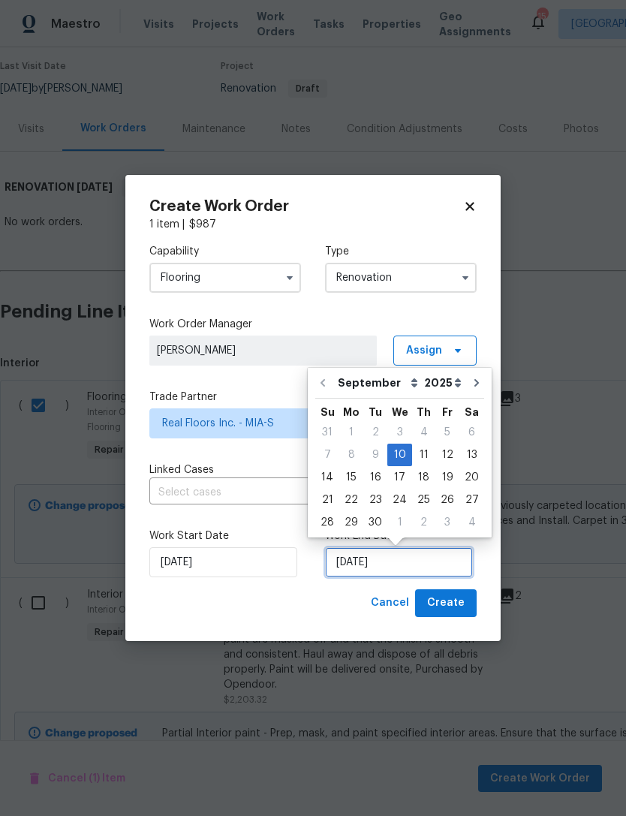
scroll to position [28, 0]
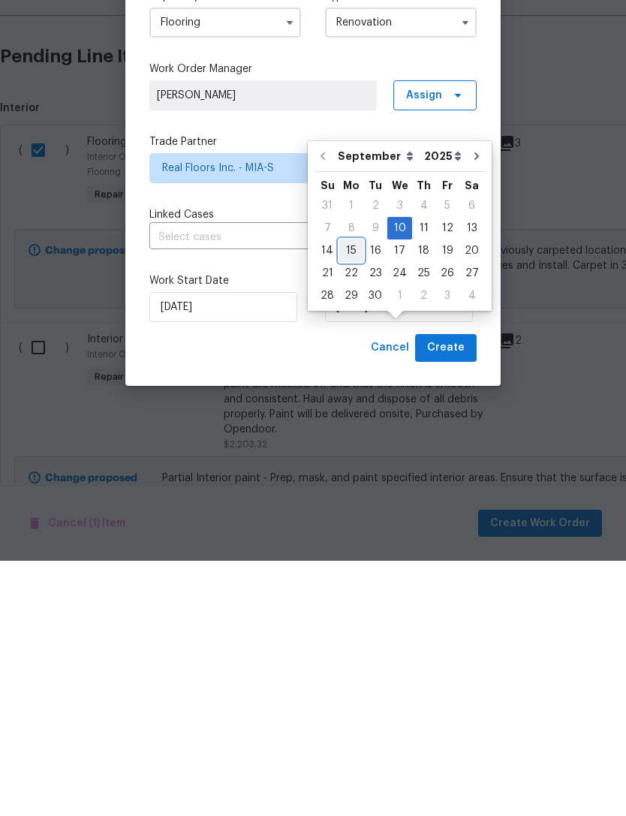
click at [352, 496] on div "15" at bounding box center [351, 506] width 24 height 21
type input "[DATE]"
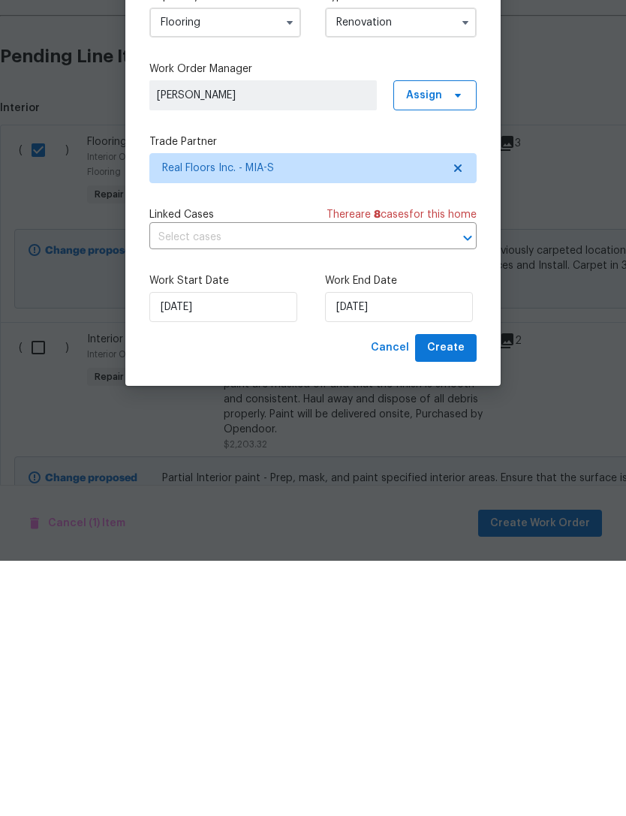
scroll to position [48, 0]
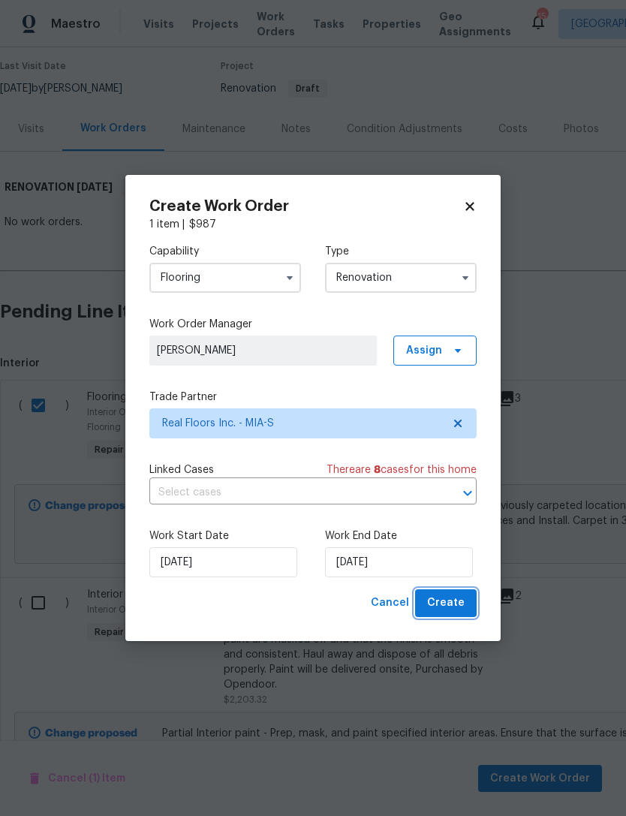
click at [460, 598] on span "Create" at bounding box center [446, 603] width 38 height 19
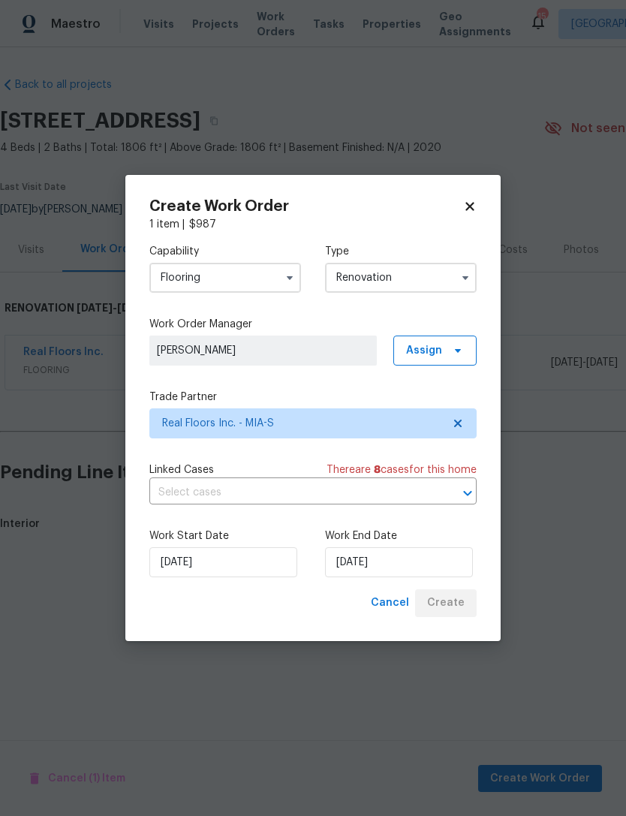
scroll to position [0, 0]
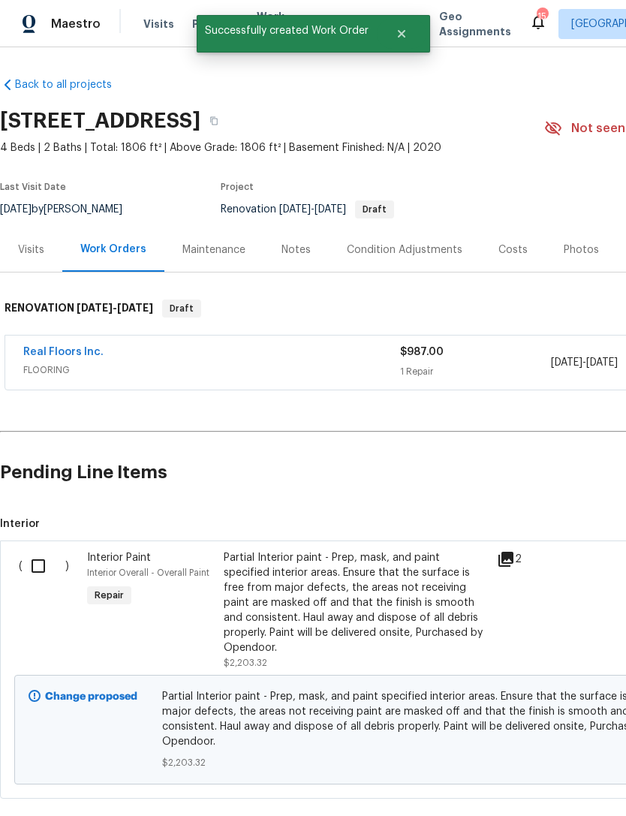
click at [36, 568] on input "checkbox" at bounding box center [44, 567] width 43 height 32
checkbox input "true"
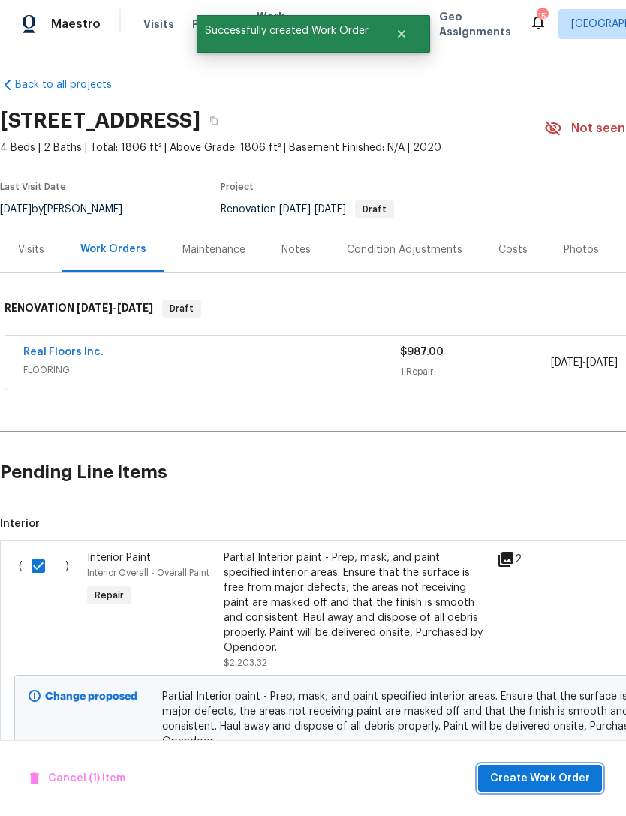
click at [568, 777] on span "Create Work Order" at bounding box center [540, 779] width 100 height 19
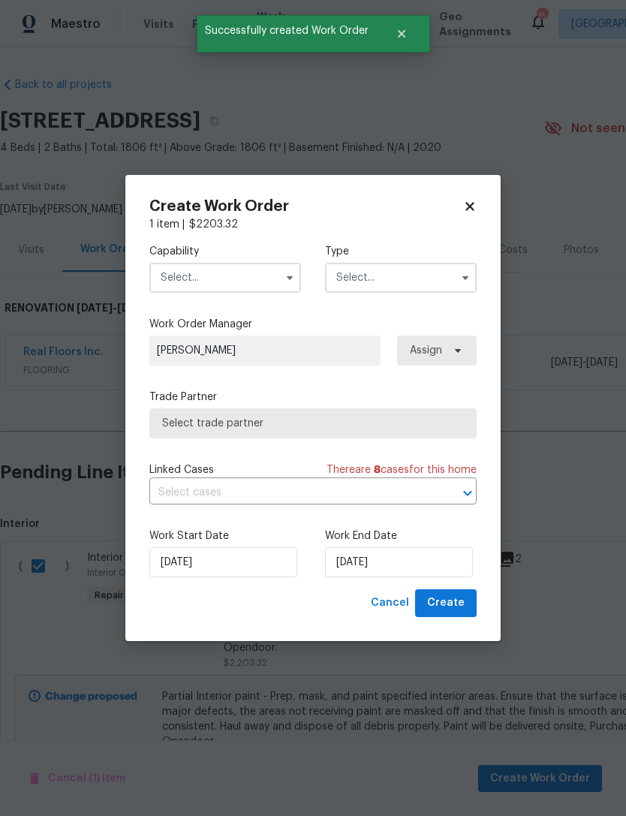
click at [258, 266] on input "text" at bounding box center [225, 278] width 152 height 30
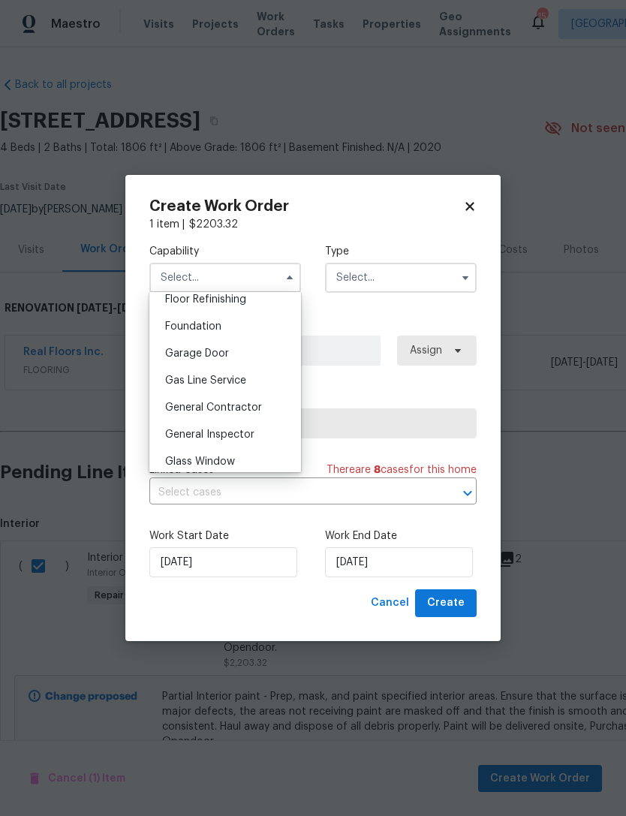
scroll to position [633, 0]
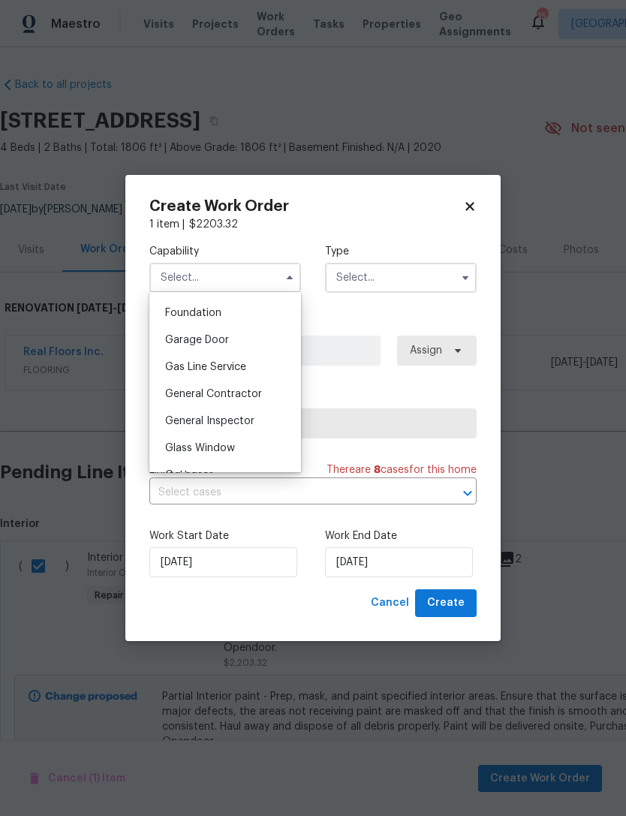
click at [258, 391] on span "General Contractor" at bounding box center [213, 394] width 97 height 11
type input "General Contractor"
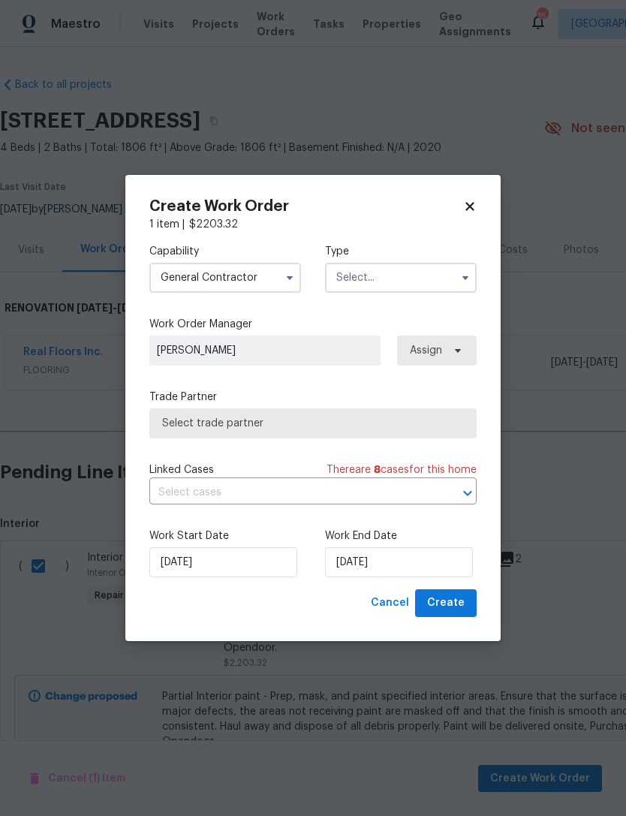
click at [408, 275] on input "text" at bounding box center [401, 278] width 152 height 30
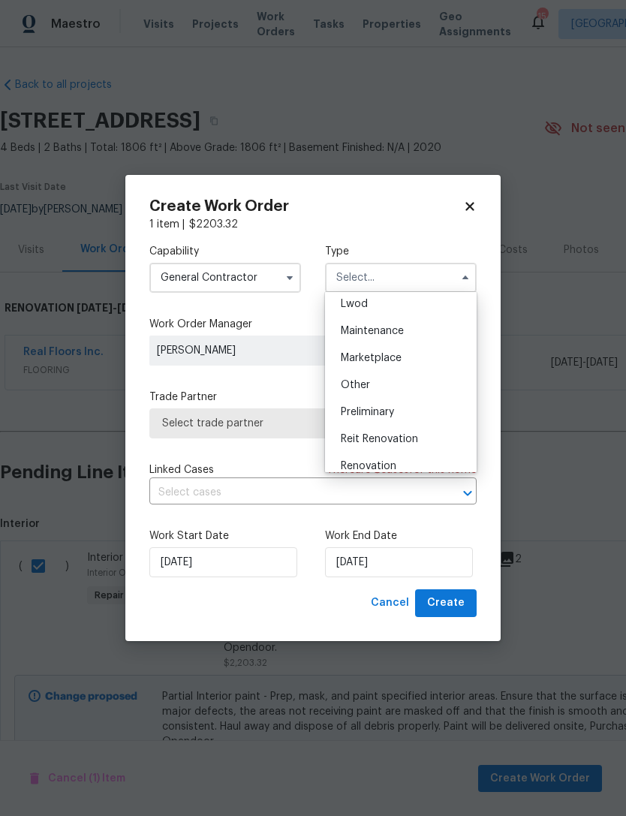
scroll to position [243, 0]
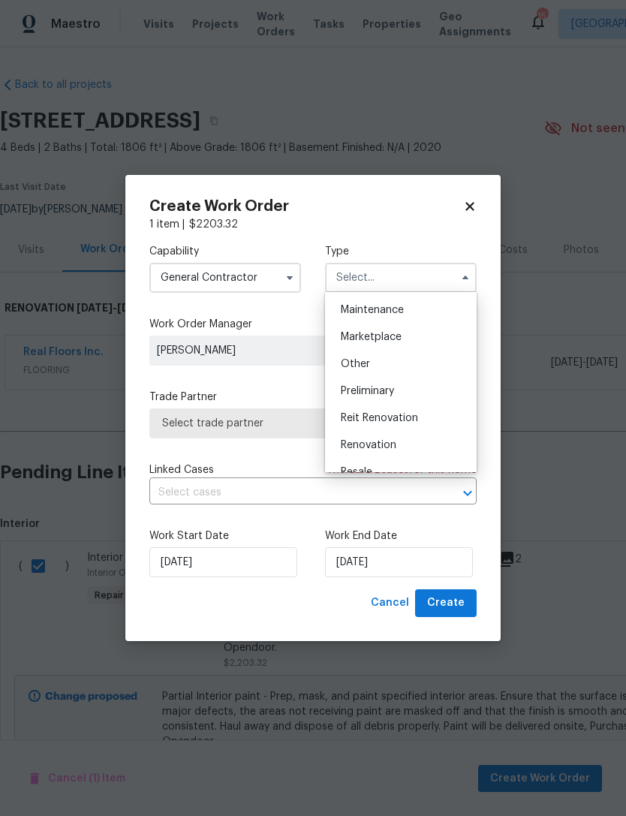
click at [401, 451] on div "Renovation" at bounding box center [401, 445] width 144 height 27
type input "Renovation"
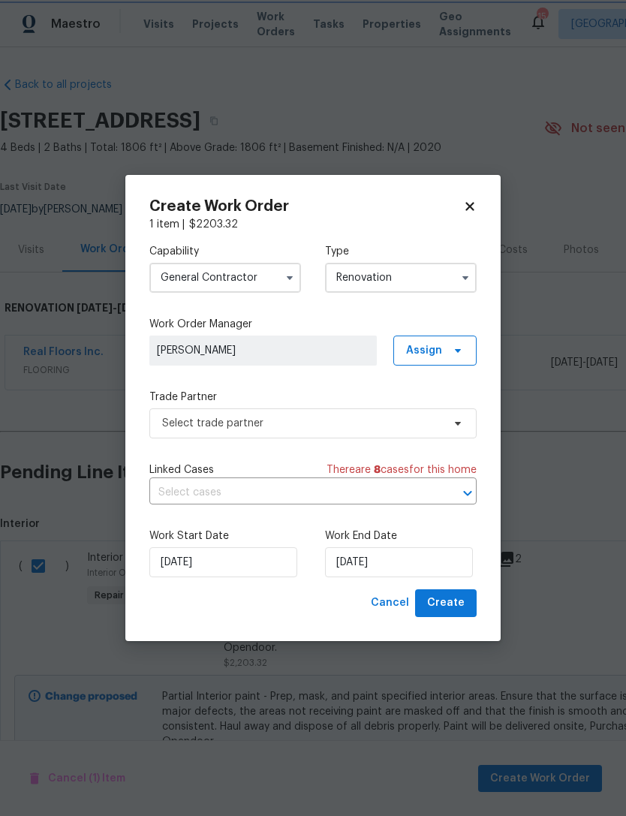
scroll to position [0, 0]
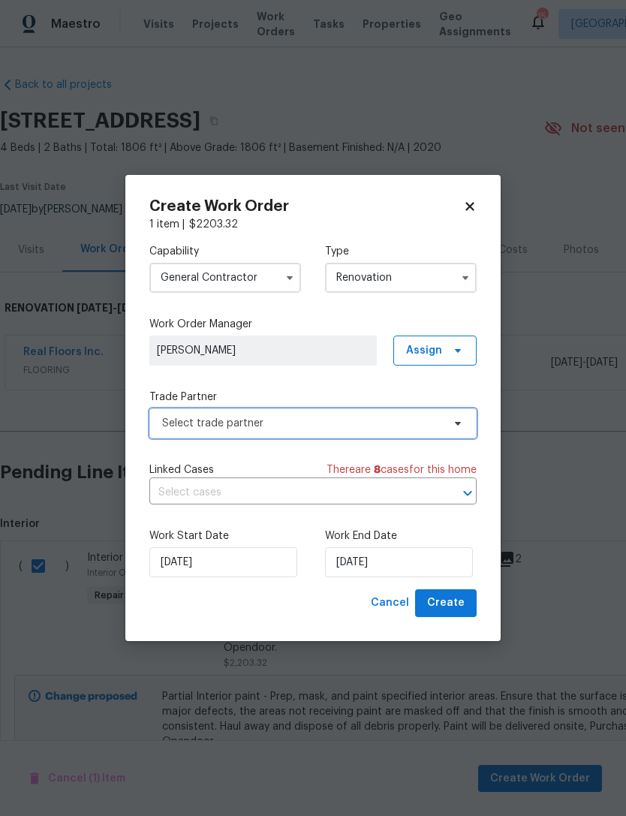
click at [372, 421] on span "Select trade partner" at bounding box center [302, 423] width 280 height 15
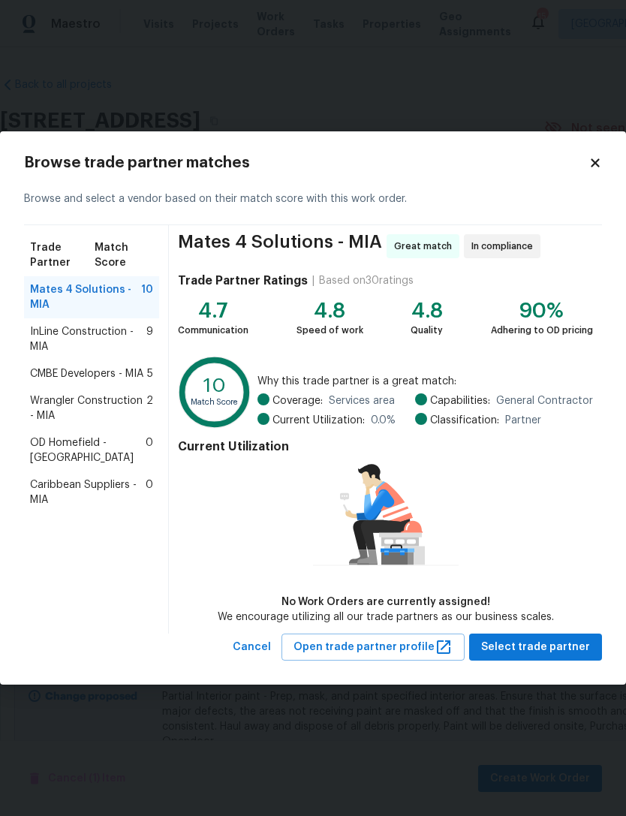
click at [107, 478] on span "Caribbean Suppliers - MIA" at bounding box center [88, 493] width 116 height 30
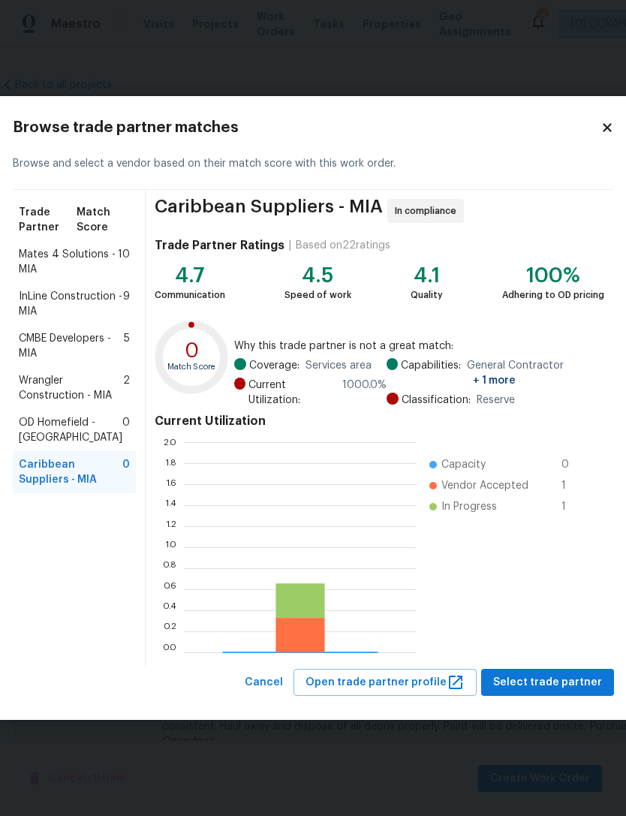
scroll to position [210, 233]
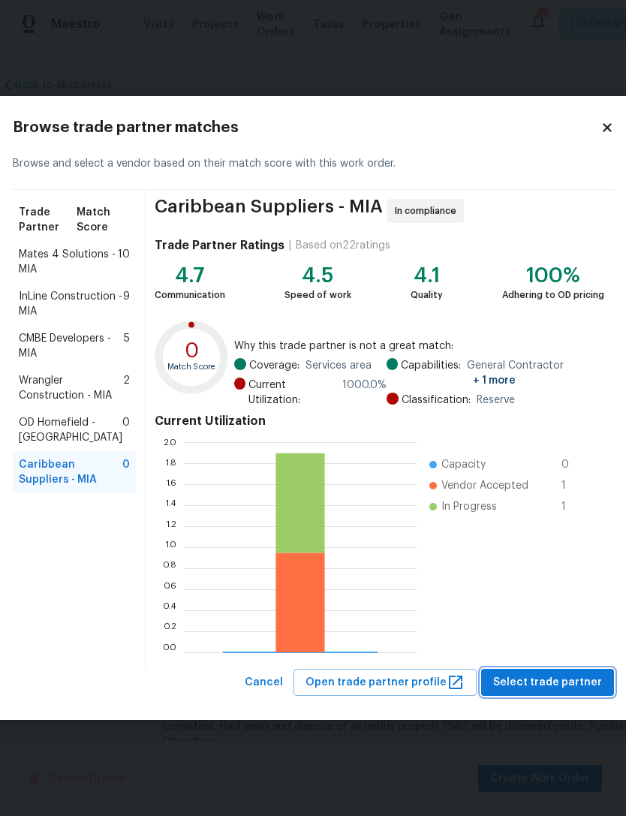
click at [554, 686] on span "Select trade partner" at bounding box center [547, 683] width 109 height 19
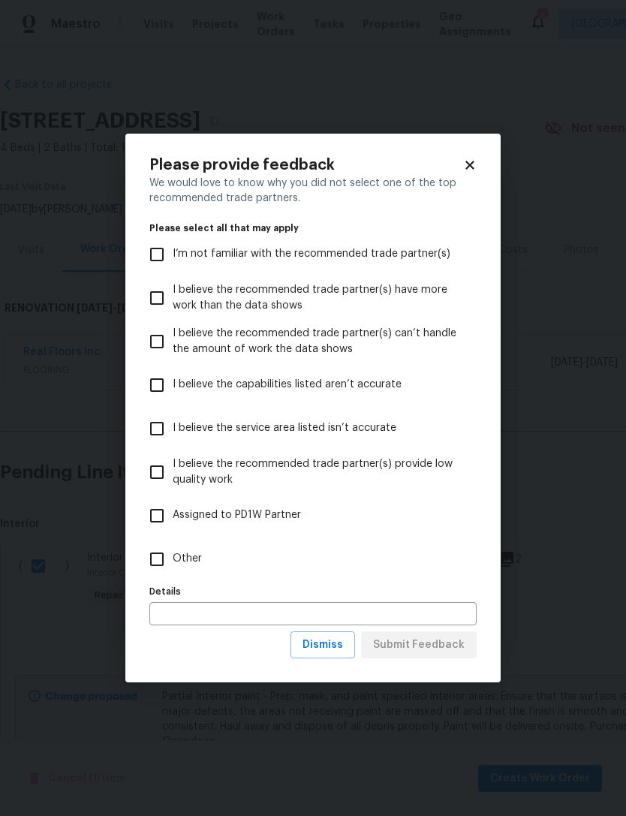
click at [159, 373] on input "I believe the capabilities listed aren’t accurate" at bounding box center [157, 386] width 32 height 32
checkbox input "true"
click at [463, 638] on span "Submit Feedback" at bounding box center [419, 645] width 92 height 19
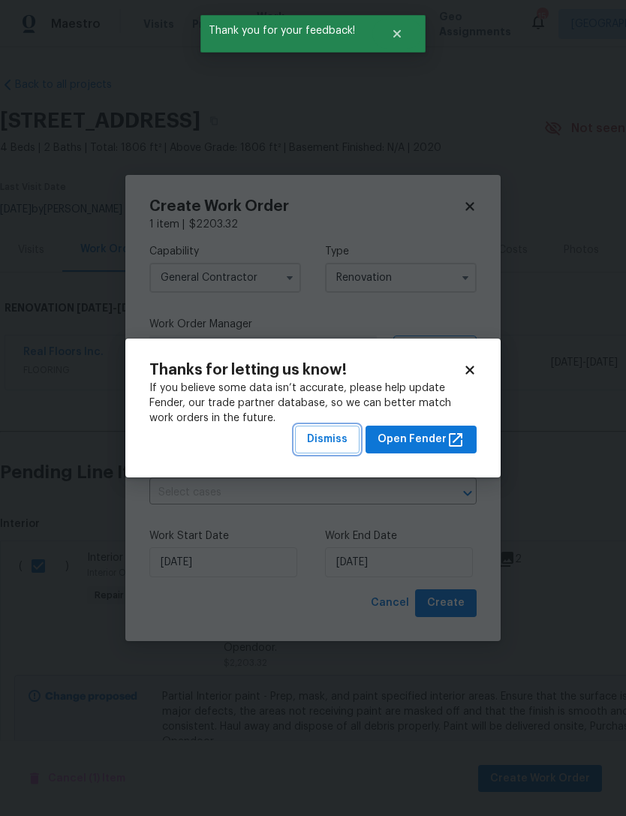
click at [343, 433] on span "Dismiss" at bounding box center [327, 439] width 41 height 19
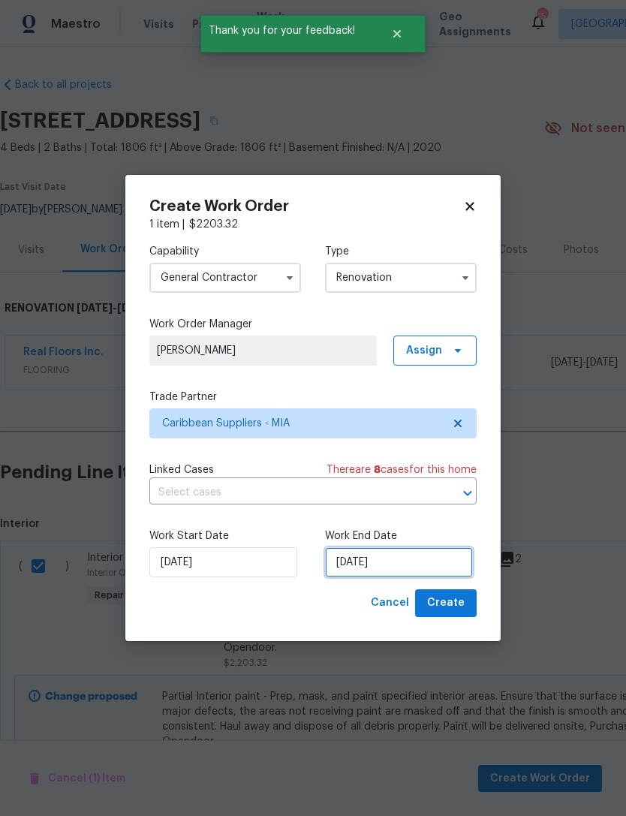
click at [433, 562] on input "[DATE]" at bounding box center [399, 563] width 148 height 30
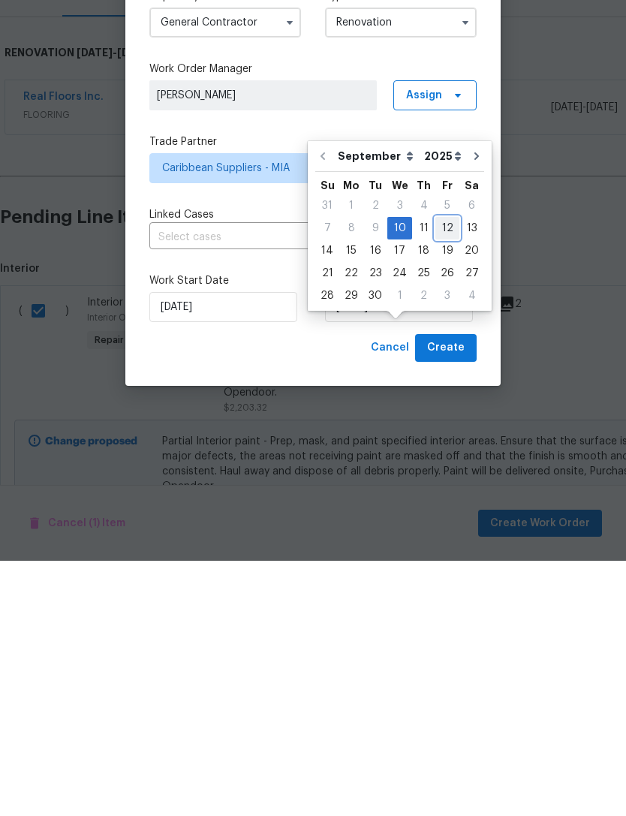
click at [444, 473] on div "12" at bounding box center [448, 483] width 24 height 21
type input "[DATE]"
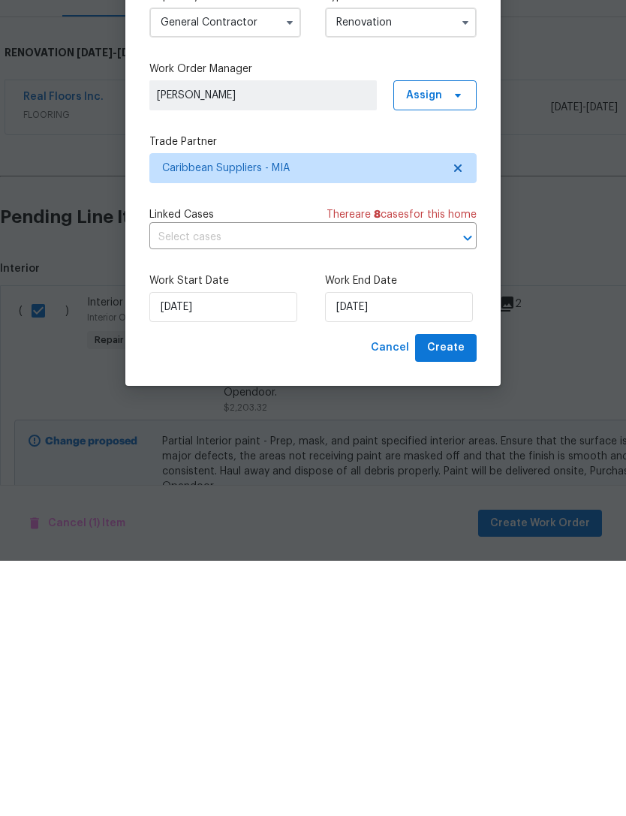
scroll to position [48, 0]
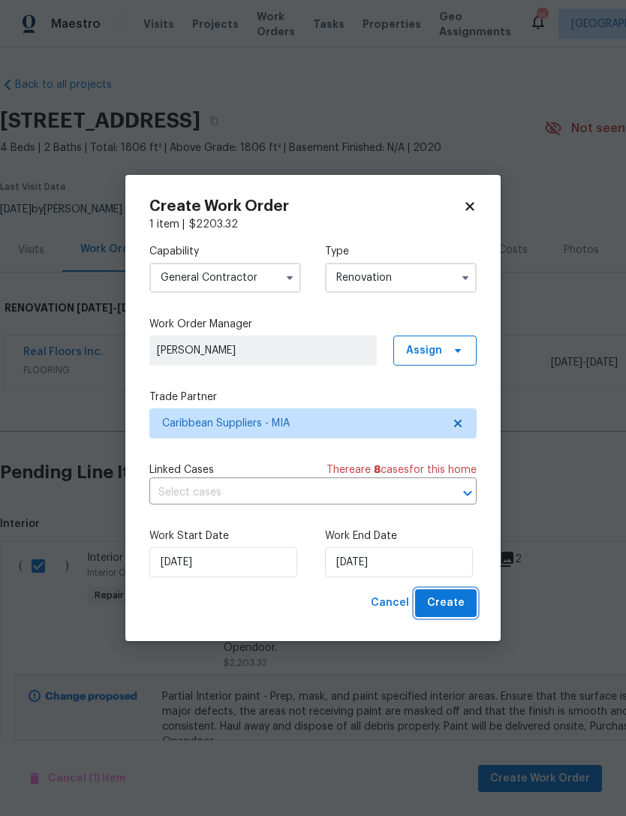
click at [469, 604] on button "Create" at bounding box center [446, 604] width 62 height 28
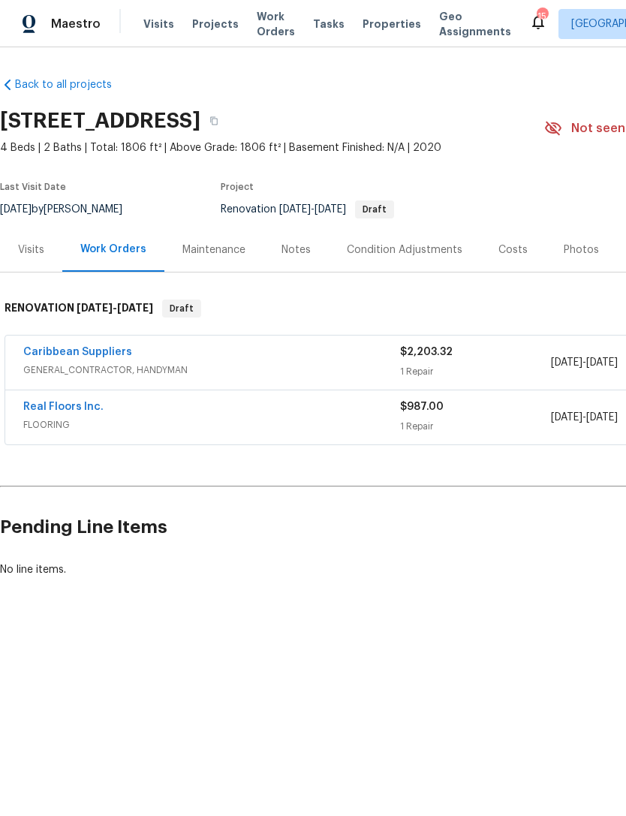
click at [387, 234] on div "Condition Adjustments" at bounding box center [405, 250] width 152 height 44
